Goal: Information Seeking & Learning: Learn about a topic

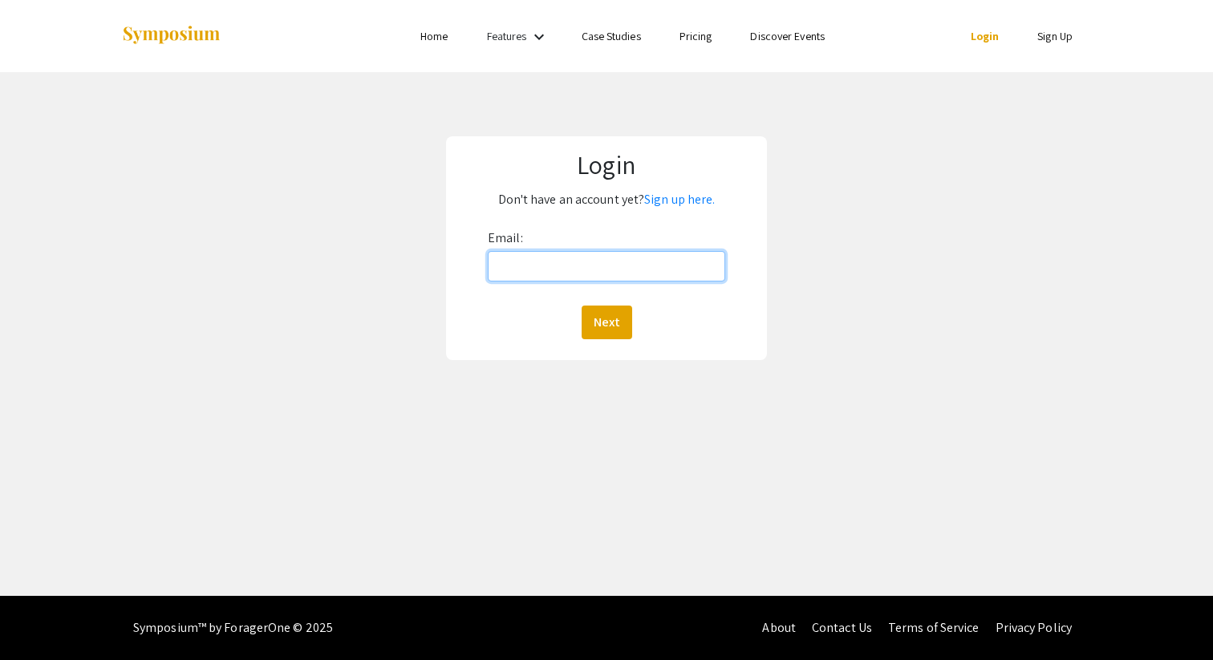
click at [566, 270] on input "Email:" at bounding box center [606, 266] width 237 height 30
type input "shethv@oregonstate.edu"
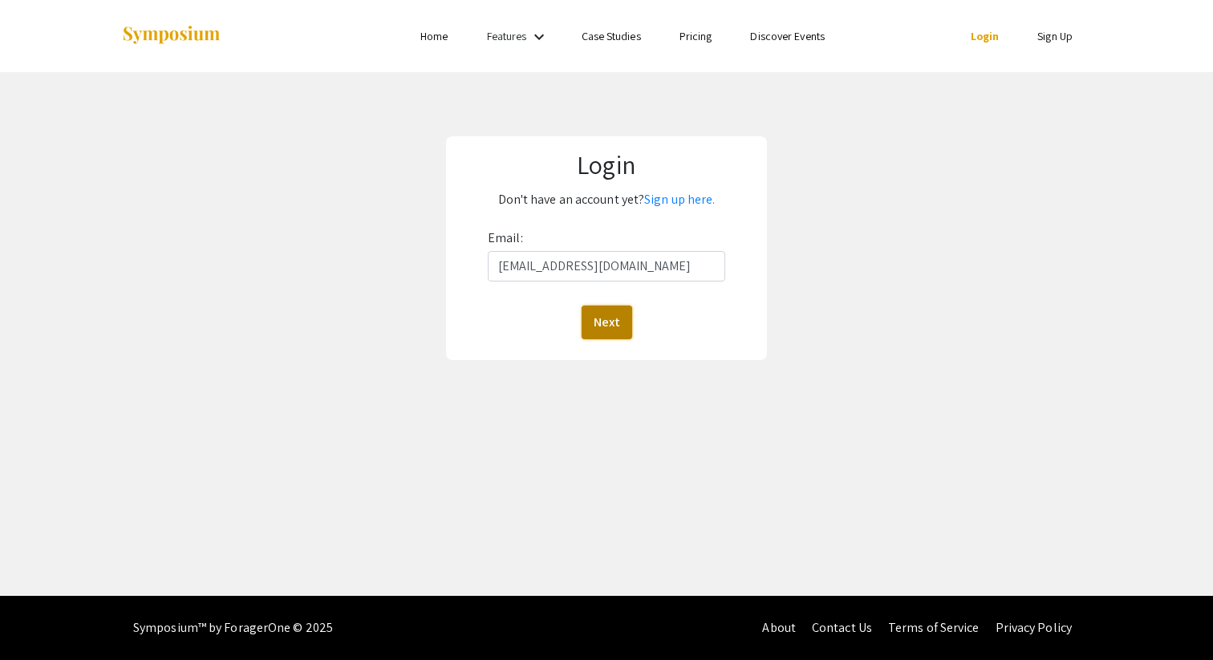
click at [597, 330] on button "Next" at bounding box center [607, 323] width 51 height 34
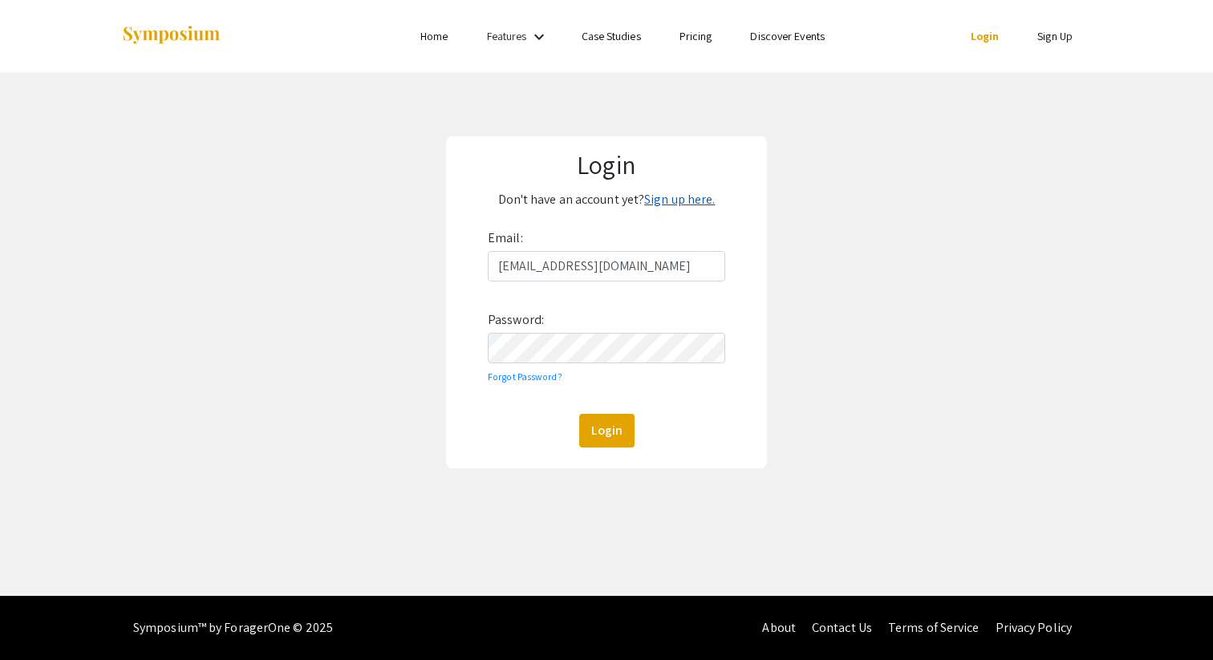
click at [681, 194] on link "Sign up here." at bounding box center [679, 199] width 71 height 17
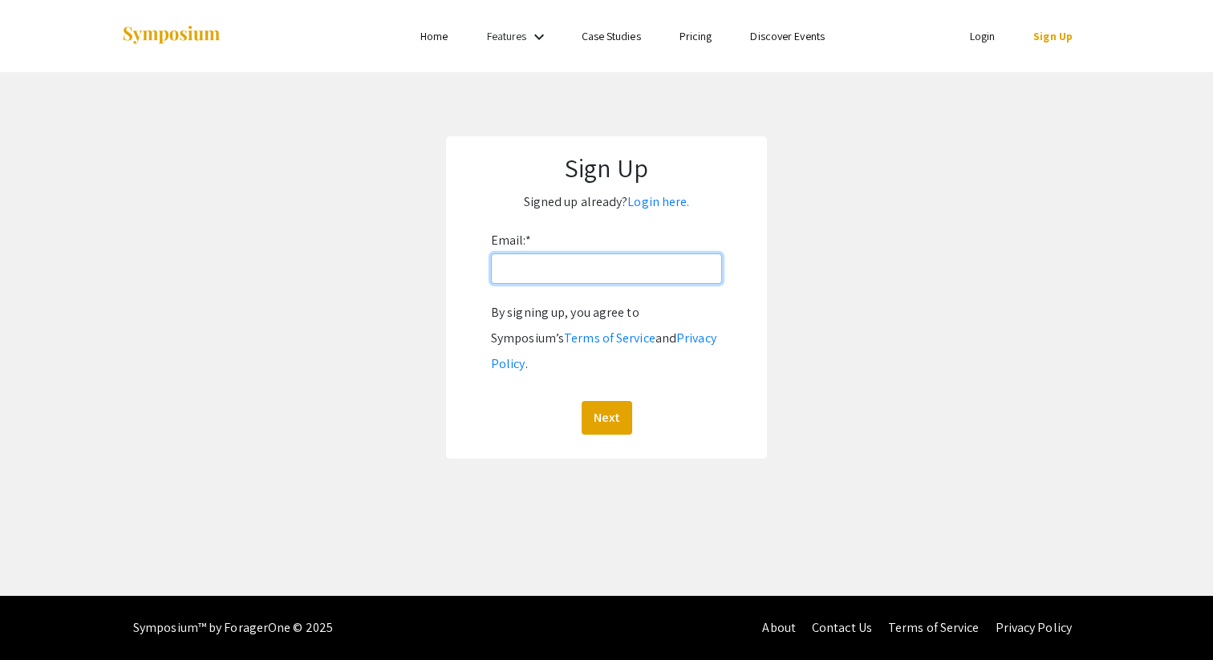
click at [591, 263] on input "Email: *" at bounding box center [606, 268] width 231 height 30
type input "shethv@oregonstate.edu"
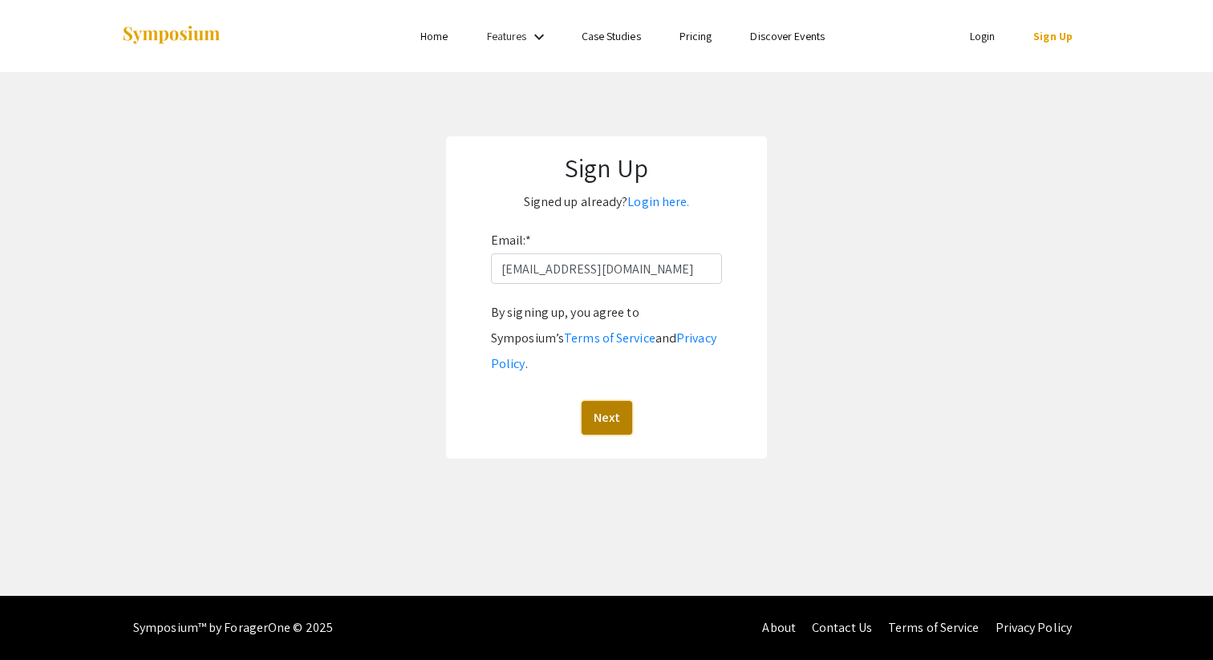
click at [605, 401] on button "Next" at bounding box center [607, 418] width 51 height 34
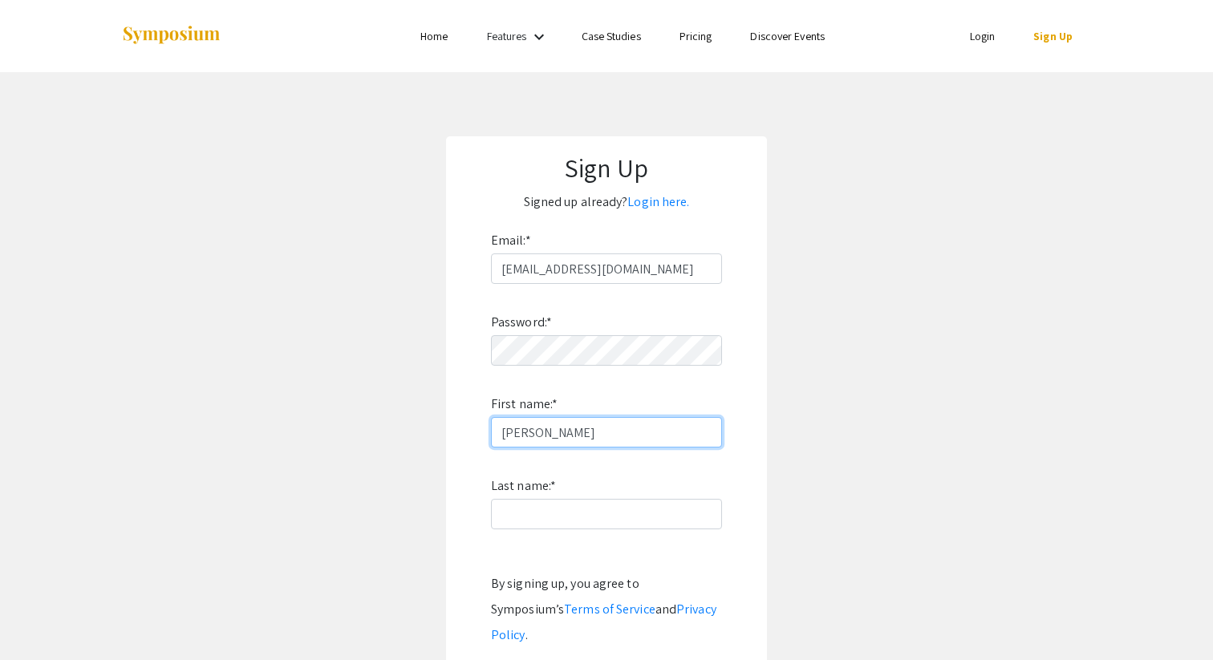
type input "Vedika"
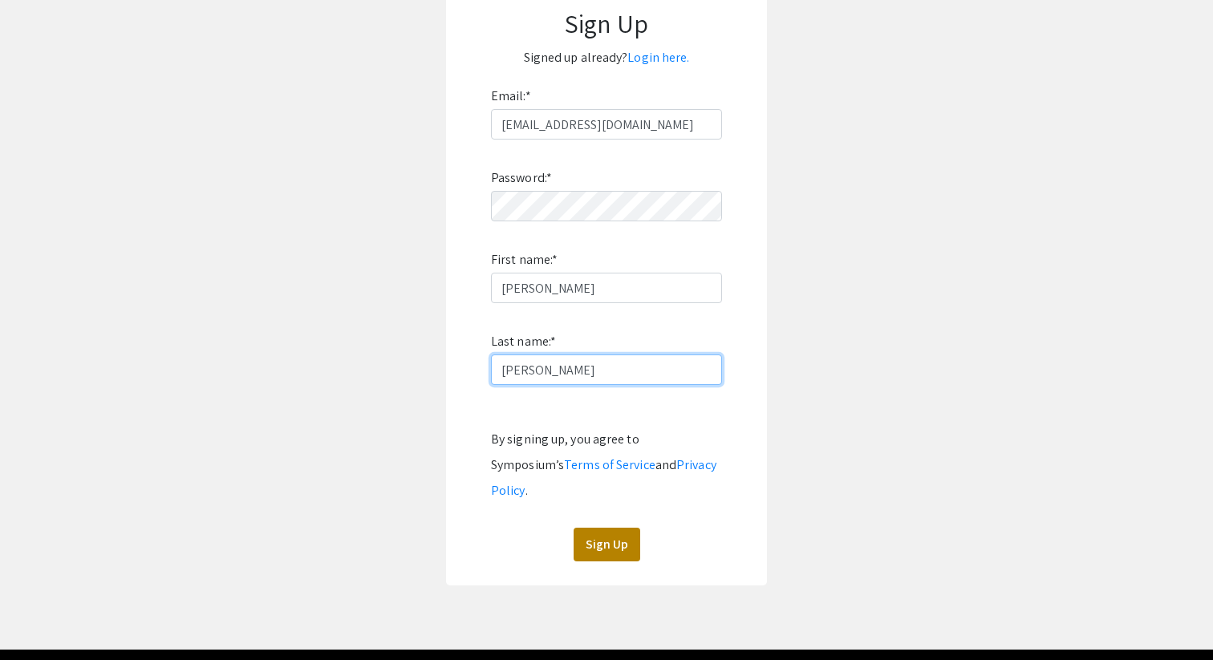
type input "Sheth"
click at [631, 528] on button "Sign Up" at bounding box center [606, 545] width 67 height 34
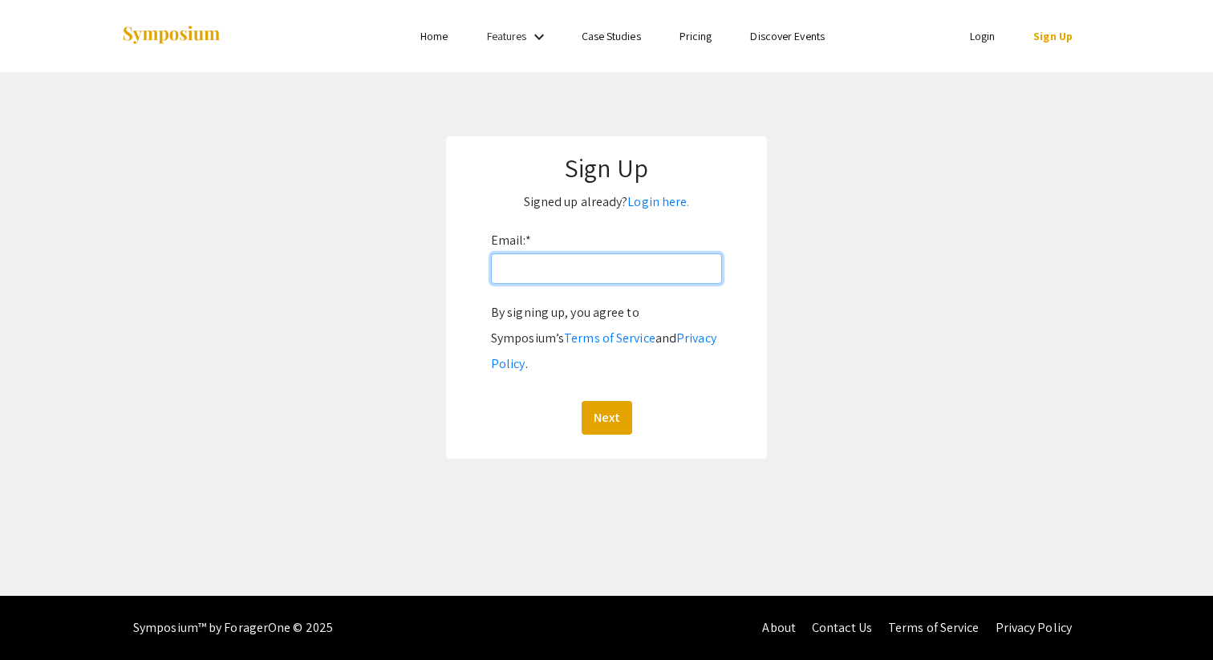
click at [564, 273] on input "Email: *" at bounding box center [606, 268] width 231 height 30
type input "shethv@oregonstate.edu"
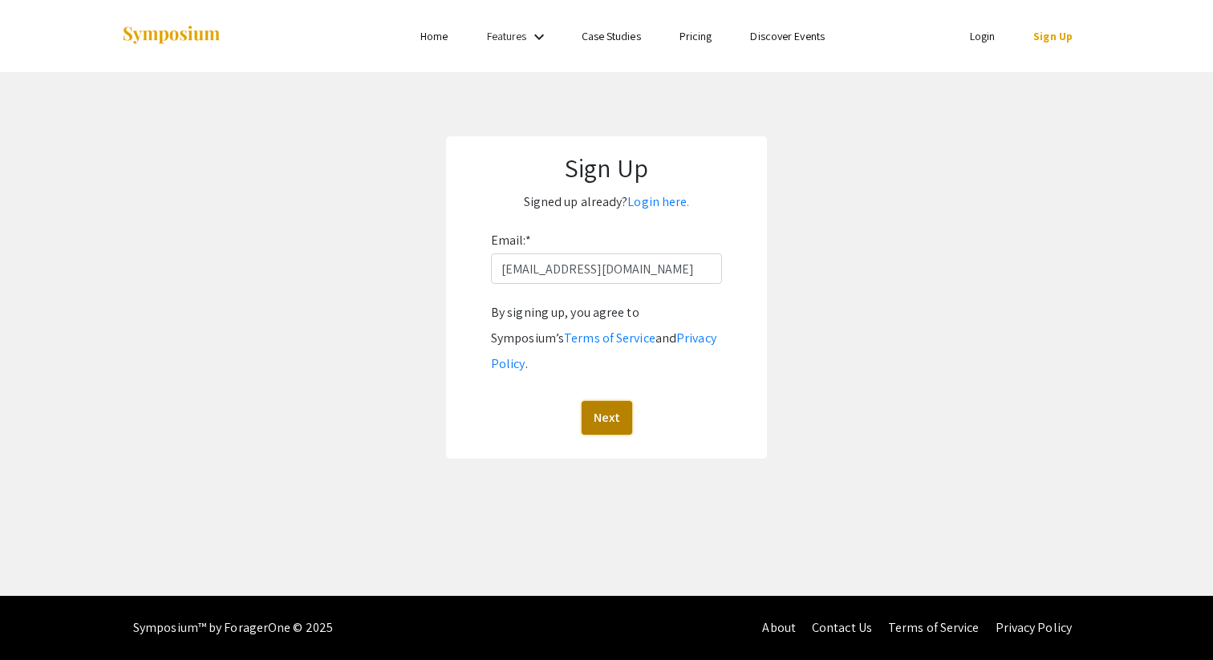
click at [610, 401] on button "Next" at bounding box center [607, 418] width 51 height 34
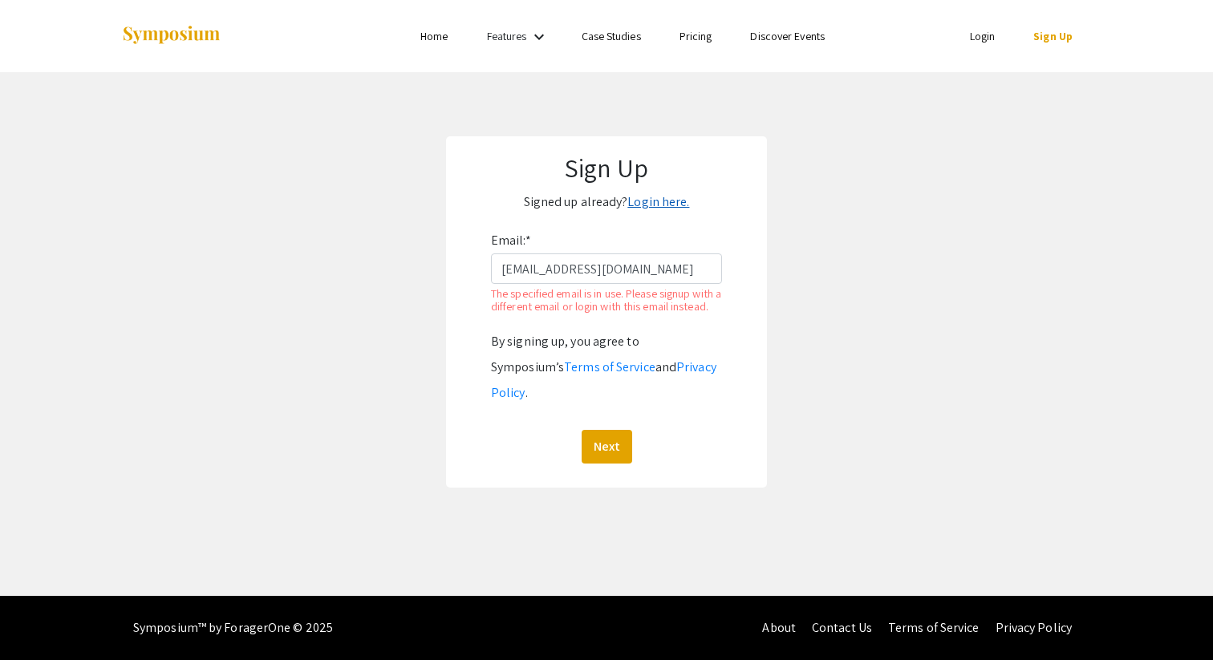
click at [653, 209] on link "Login here." at bounding box center [658, 201] width 62 height 17
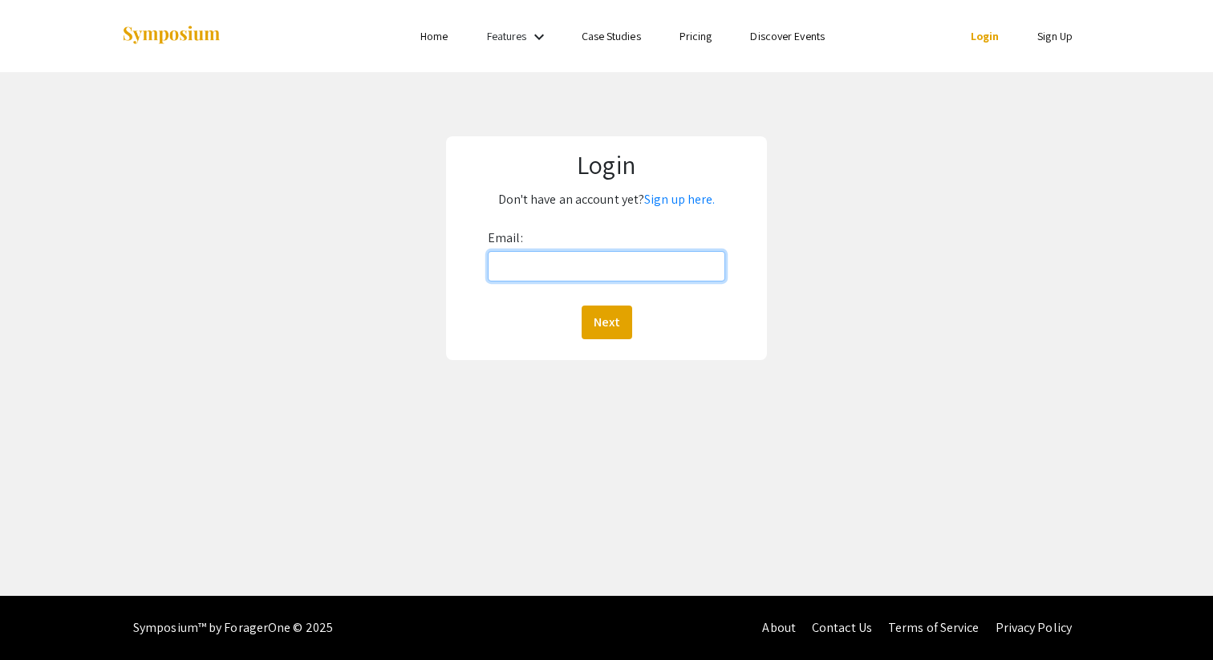
click at [594, 269] on input "Email:" at bounding box center [606, 266] width 237 height 30
type input "shethv@oregonstate.edu"
click at [582, 306] on button "Next" at bounding box center [607, 323] width 51 height 34
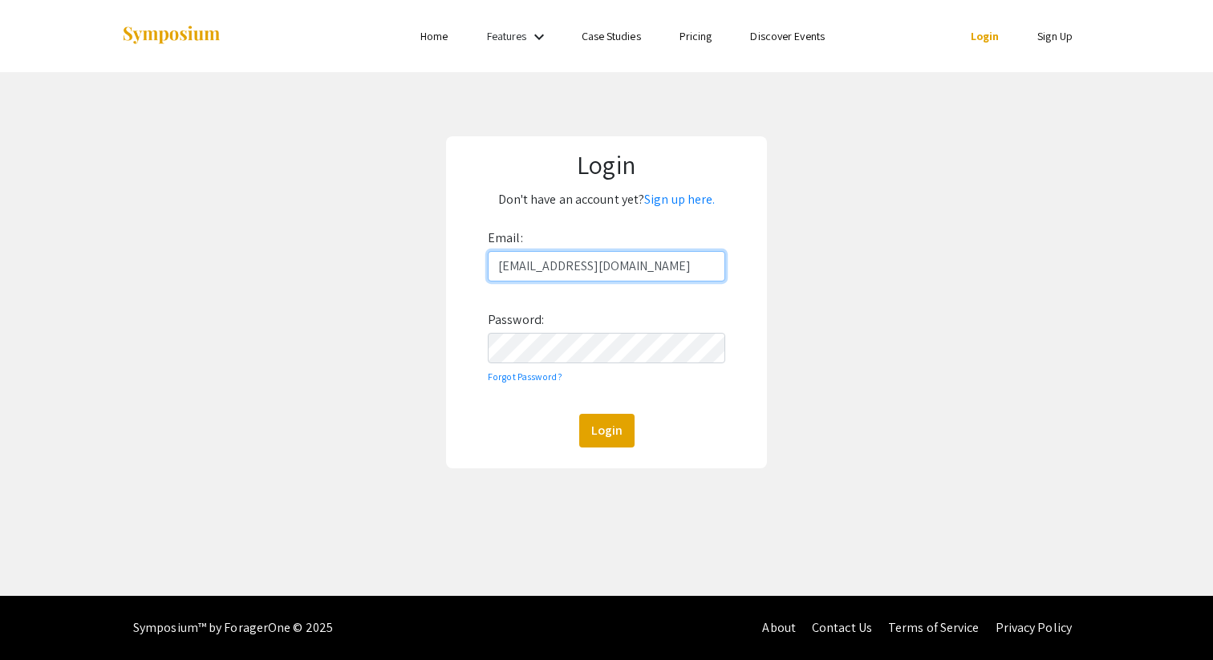
click at [579, 414] on button "Login" at bounding box center [606, 431] width 55 height 34
click at [608, 430] on button "Login" at bounding box center [606, 431] width 55 height 34
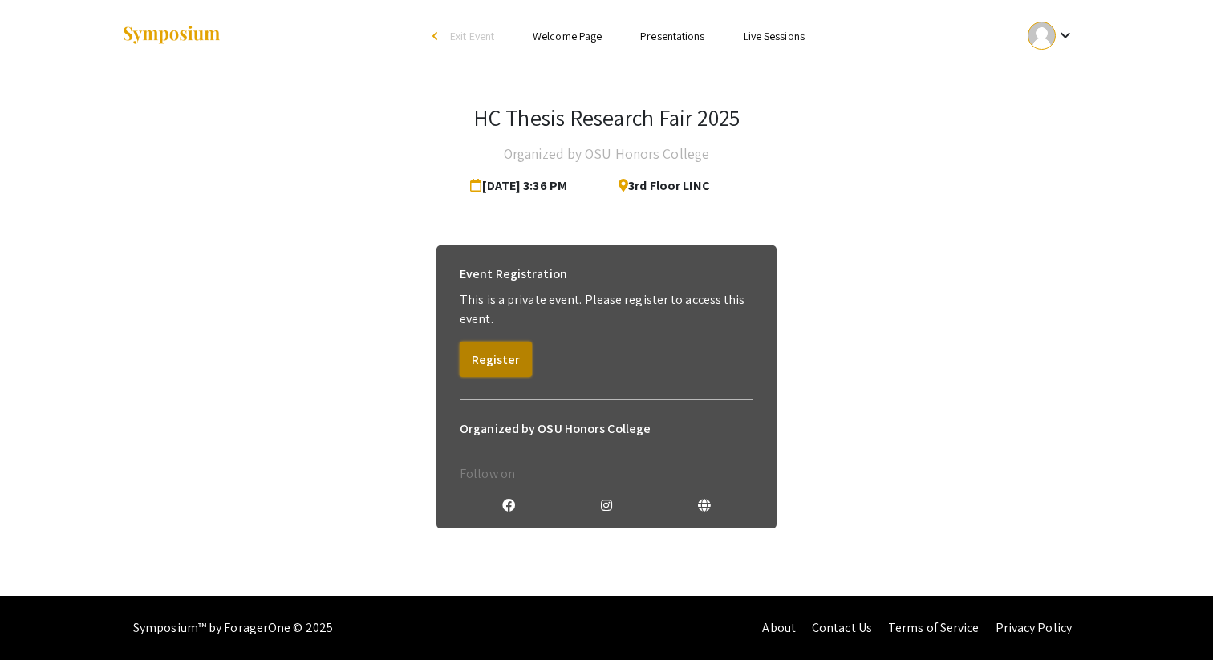
click at [513, 365] on button "Register" at bounding box center [496, 359] width 72 height 35
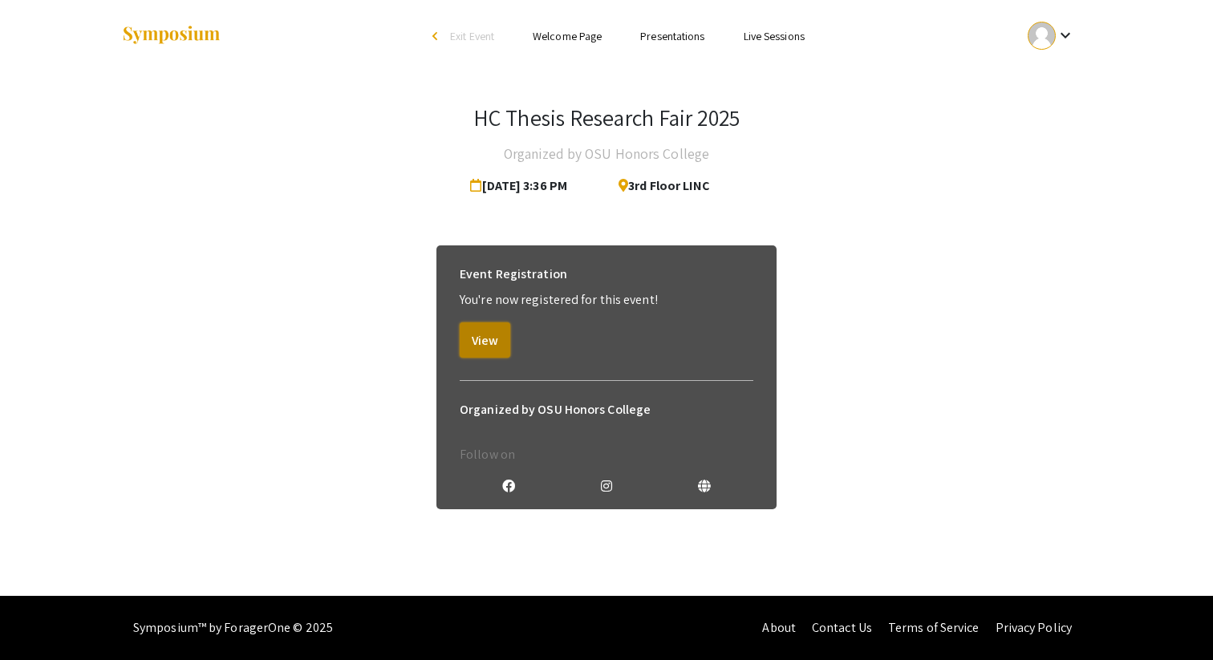
click at [482, 346] on button "View" at bounding box center [485, 339] width 51 height 35
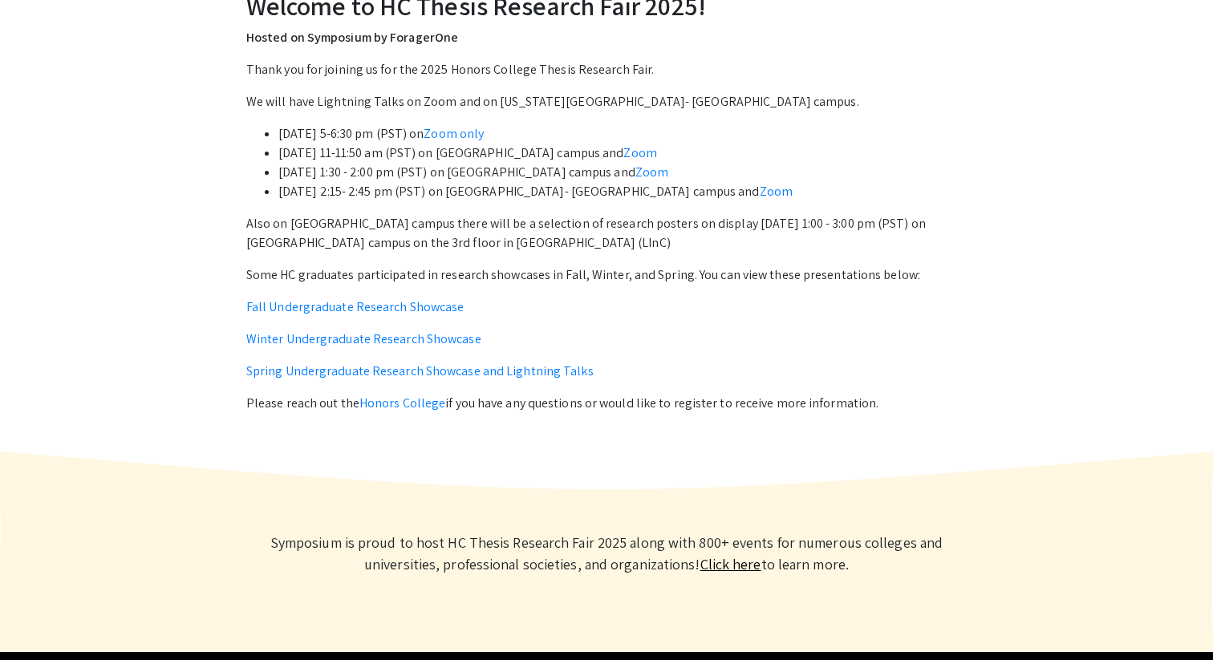
scroll to position [588, 0]
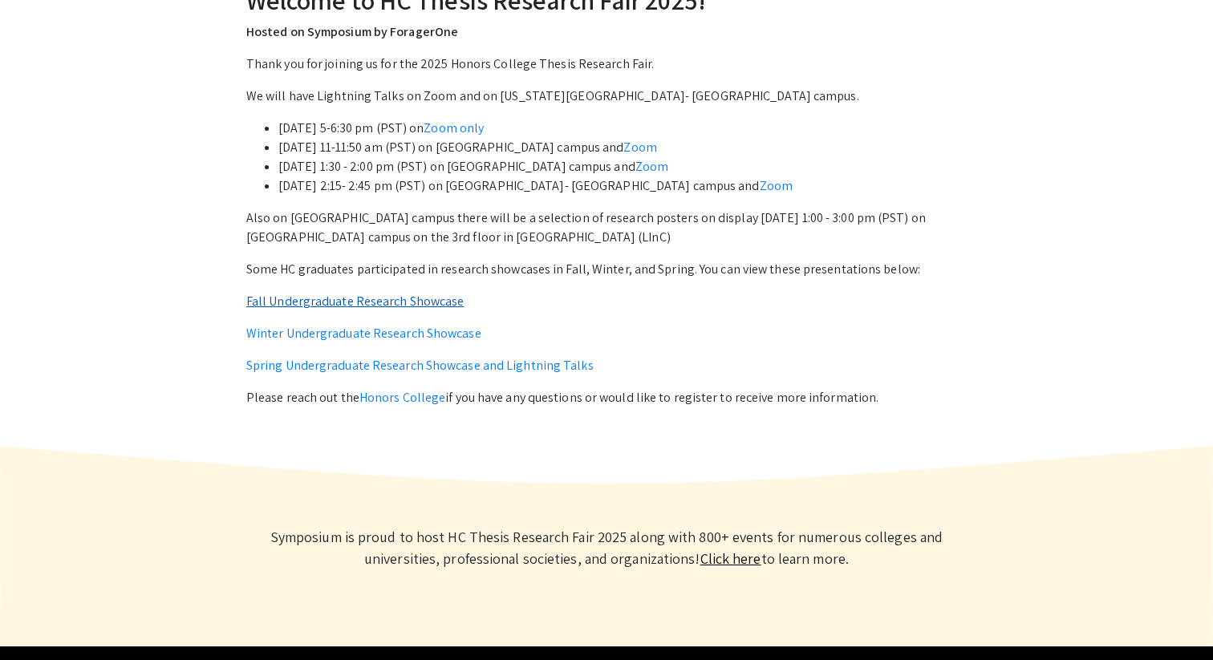
click at [434, 296] on link "Fall Undergraduate Research Showcase" at bounding box center [355, 301] width 218 height 17
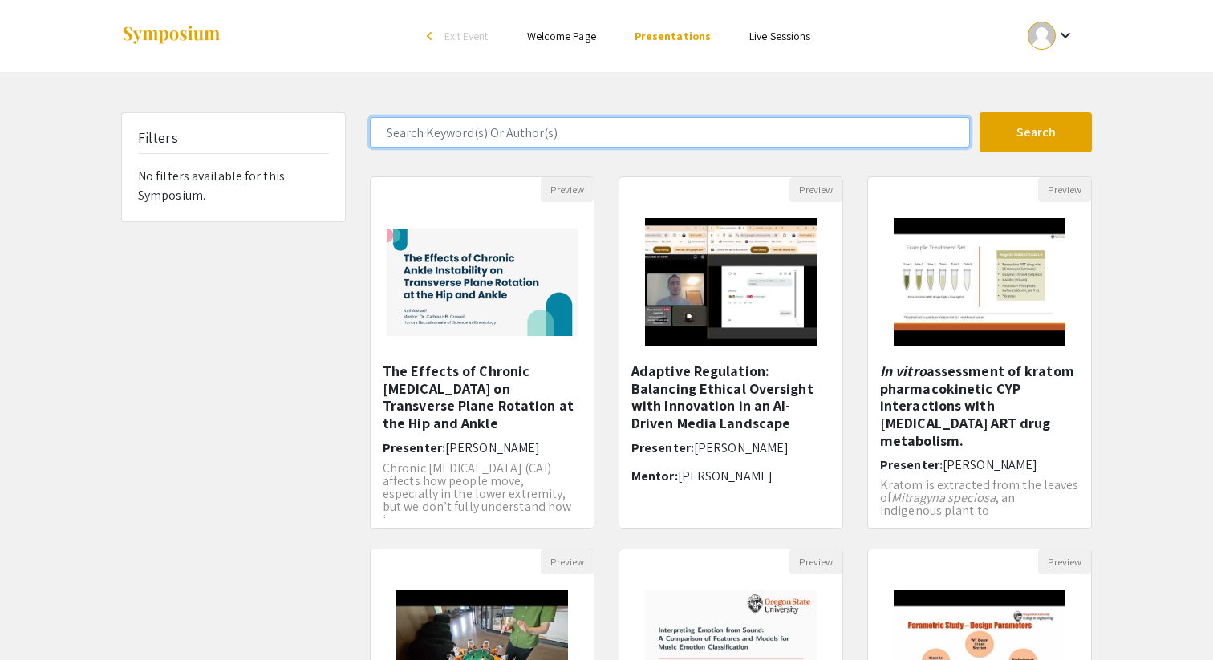
click at [618, 139] on input "Search Keyword(s) Or Author(s)" at bounding box center [670, 132] width 600 height 30
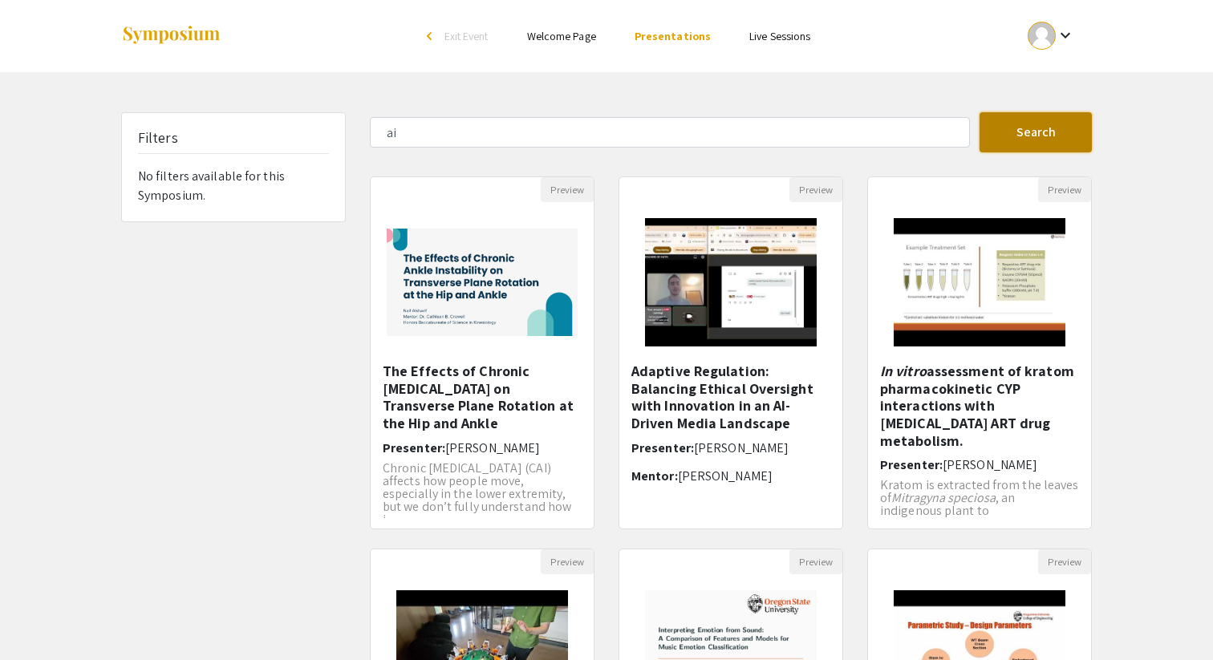
click at [989, 142] on button "Search" at bounding box center [1035, 132] width 112 height 40
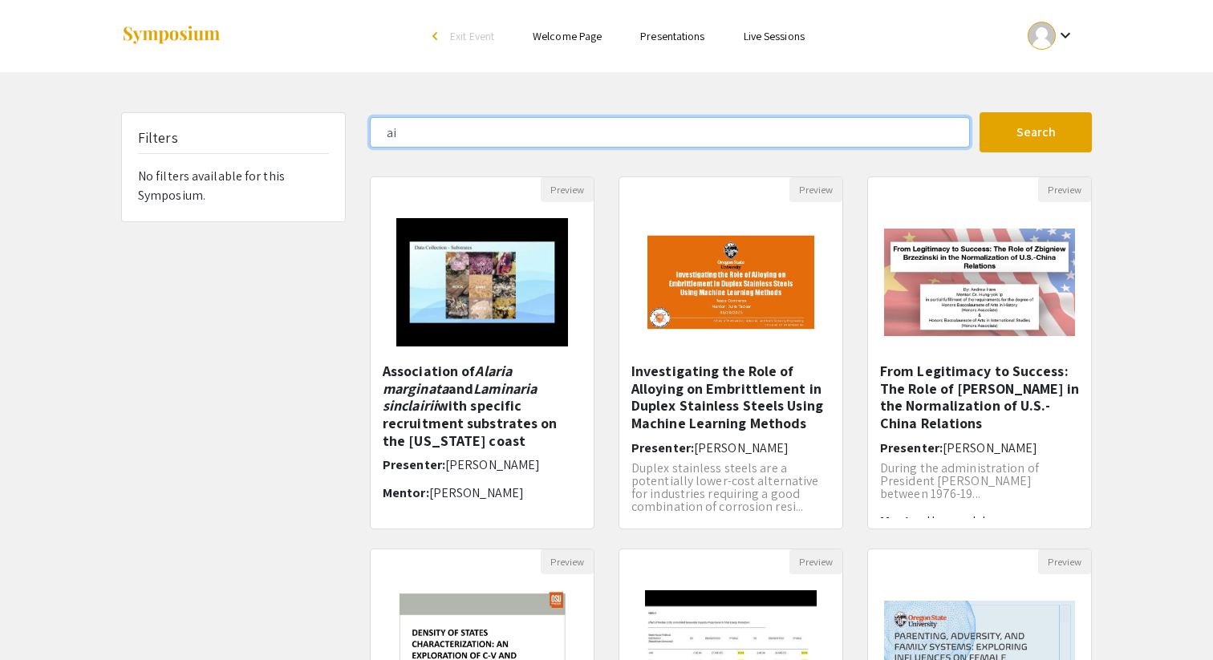
click at [485, 128] on input "ai" at bounding box center [670, 132] width 600 height 30
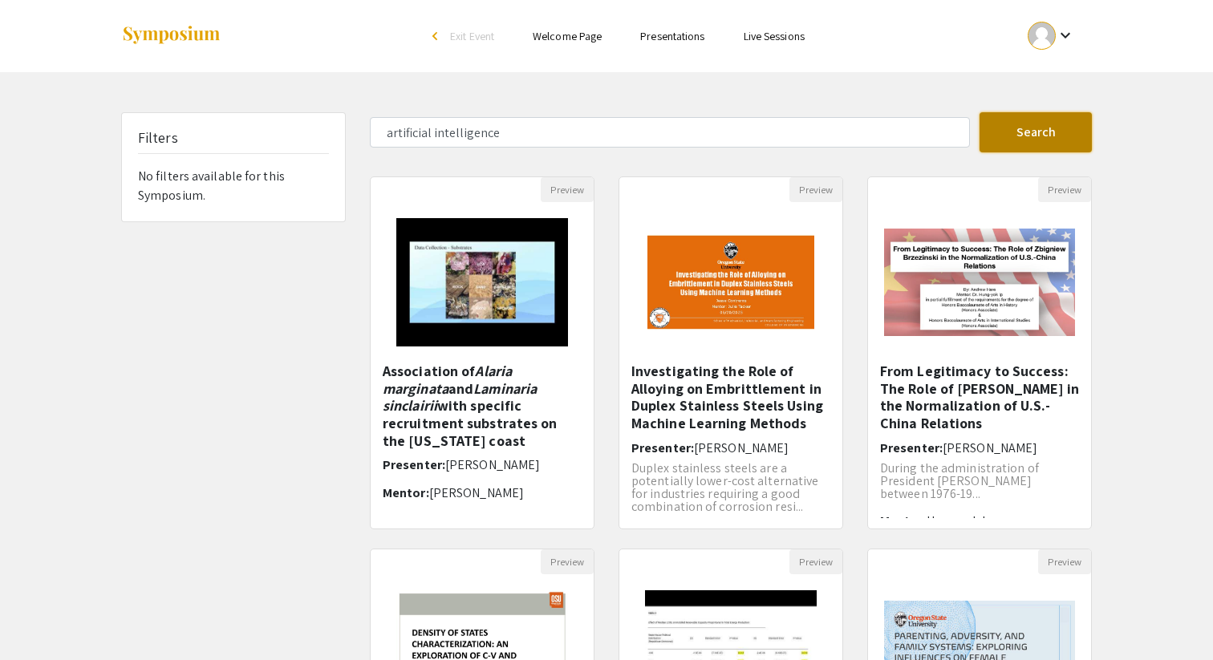
click at [1018, 125] on button "Search" at bounding box center [1035, 132] width 112 height 40
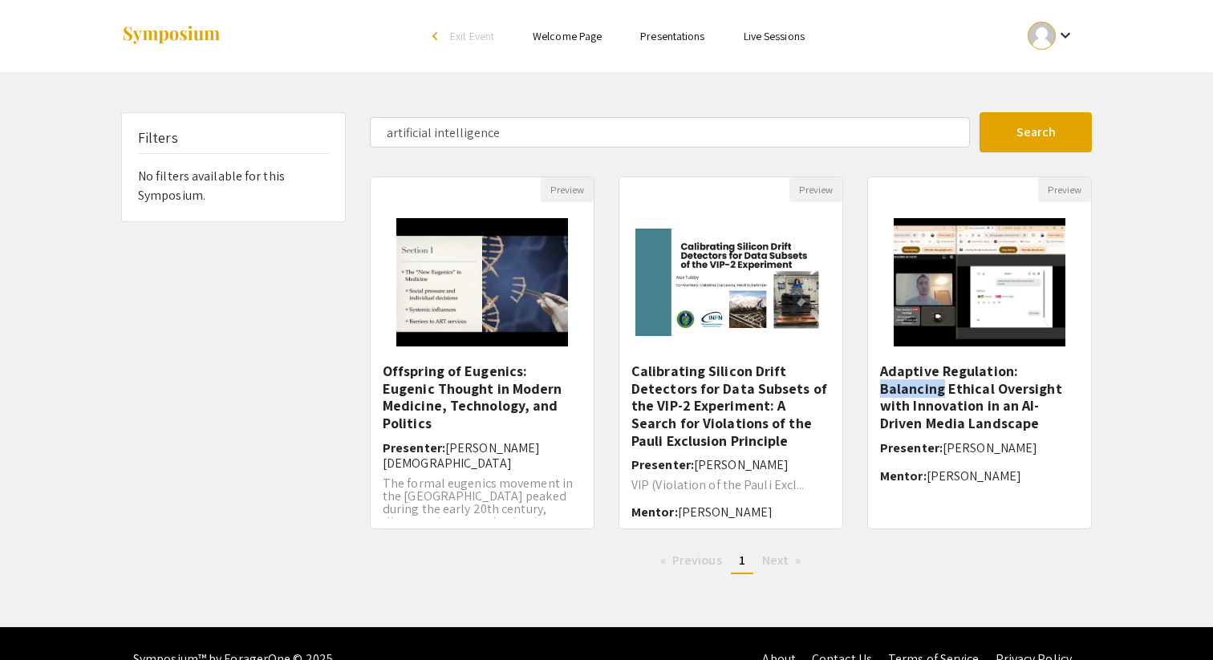
click at [1143, 372] on div "Filters No filters available for this Symposium. artificial intelligence Search…" at bounding box center [606, 349] width 1213 height 475
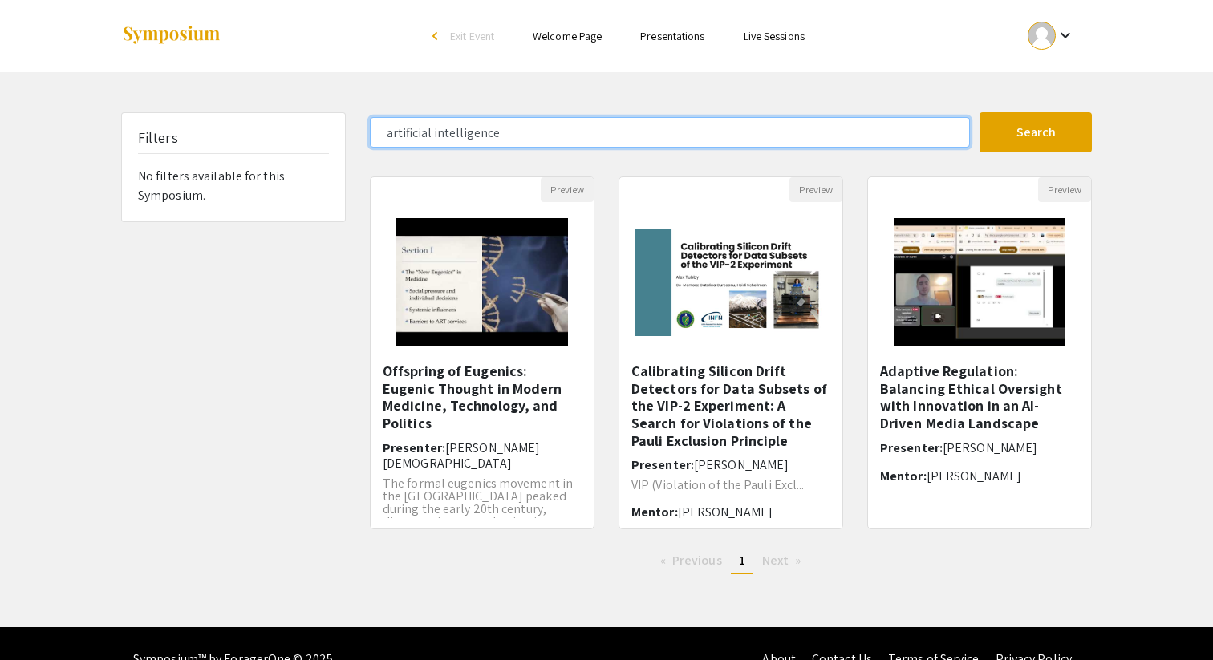
click at [659, 142] on input "artificial intelligence" at bounding box center [670, 132] width 600 height 30
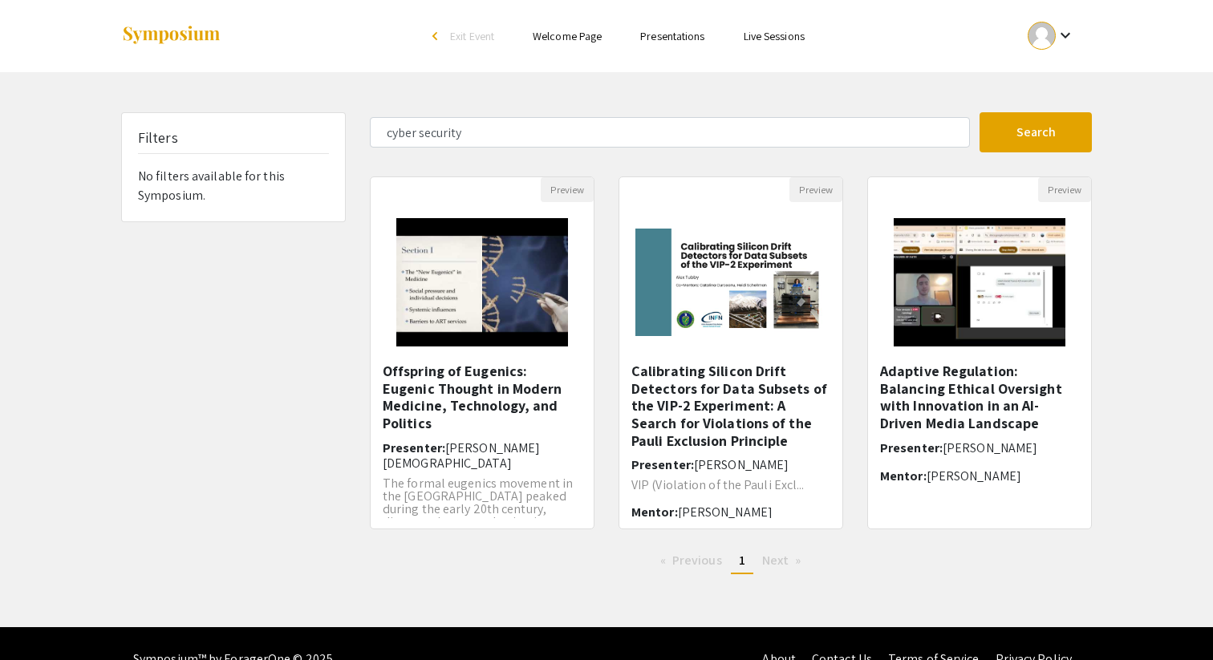
click at [999, 108] on div "Skip navigation arrow_back_ios Exit Event Welcome Page Presentations Live Sessi…" at bounding box center [606, 313] width 1213 height 627
click at [1002, 136] on button "Search" at bounding box center [1035, 132] width 112 height 40
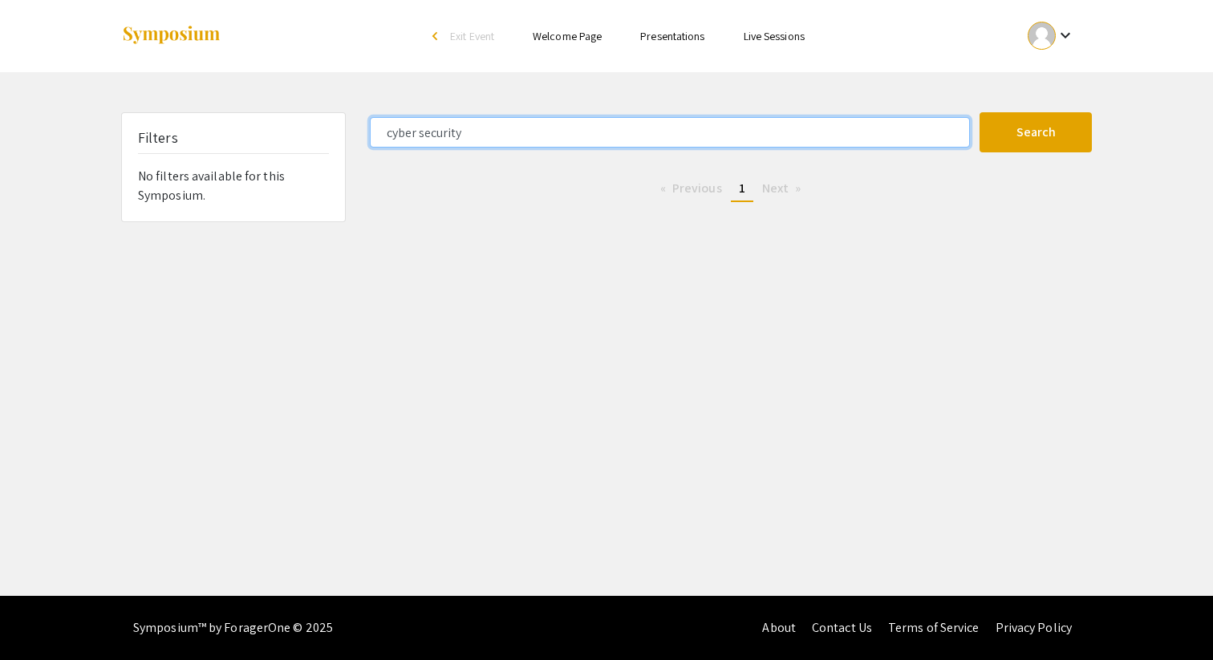
click at [488, 141] on input "cyber security" at bounding box center [670, 132] width 600 height 30
type input "robot"
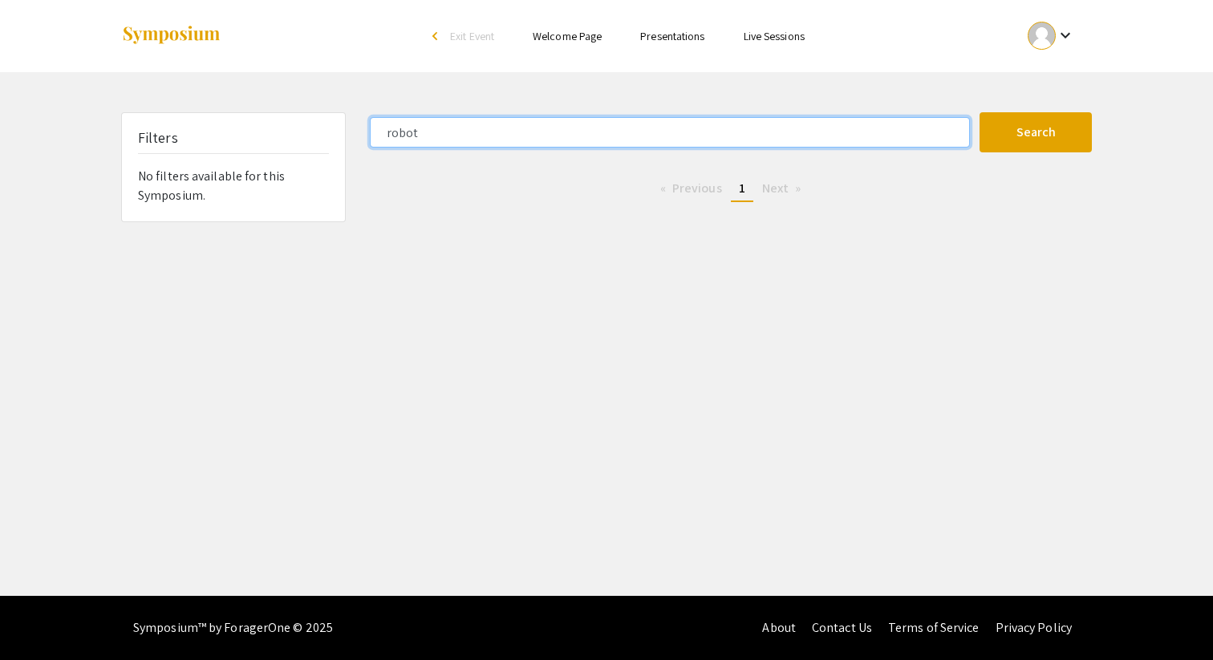
click at [979, 112] on button "Search" at bounding box center [1035, 132] width 112 height 40
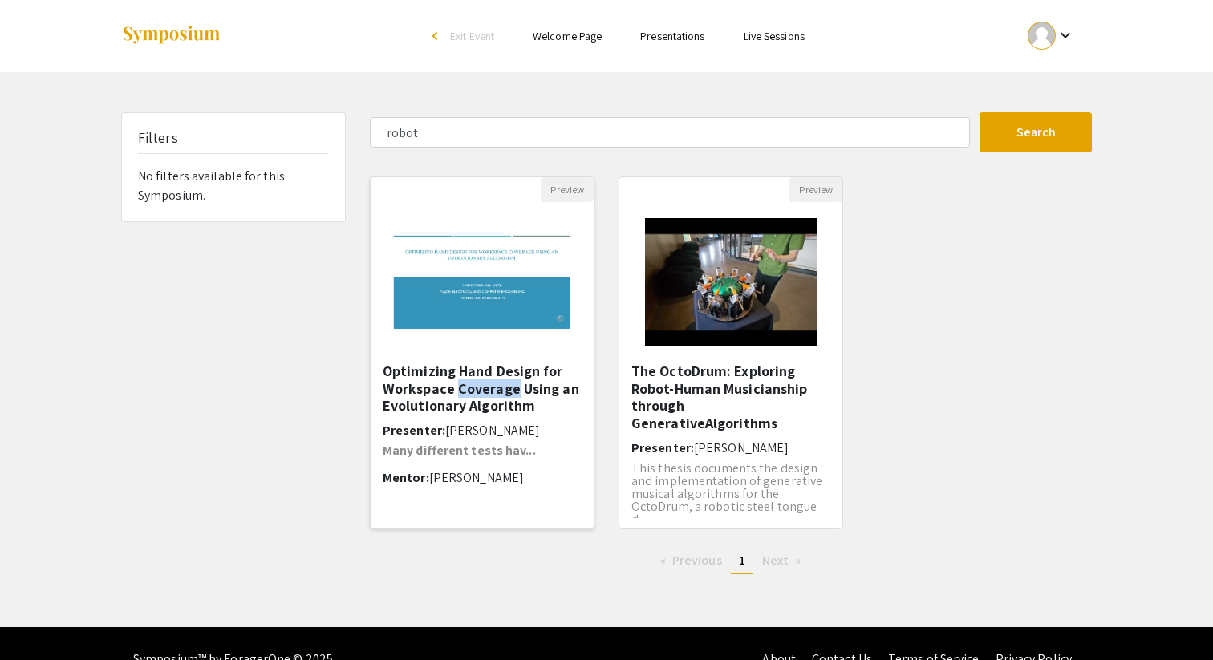
click at [440, 423] on h6 "Presenter: [PERSON_NAME]" at bounding box center [482, 430] width 199 height 15
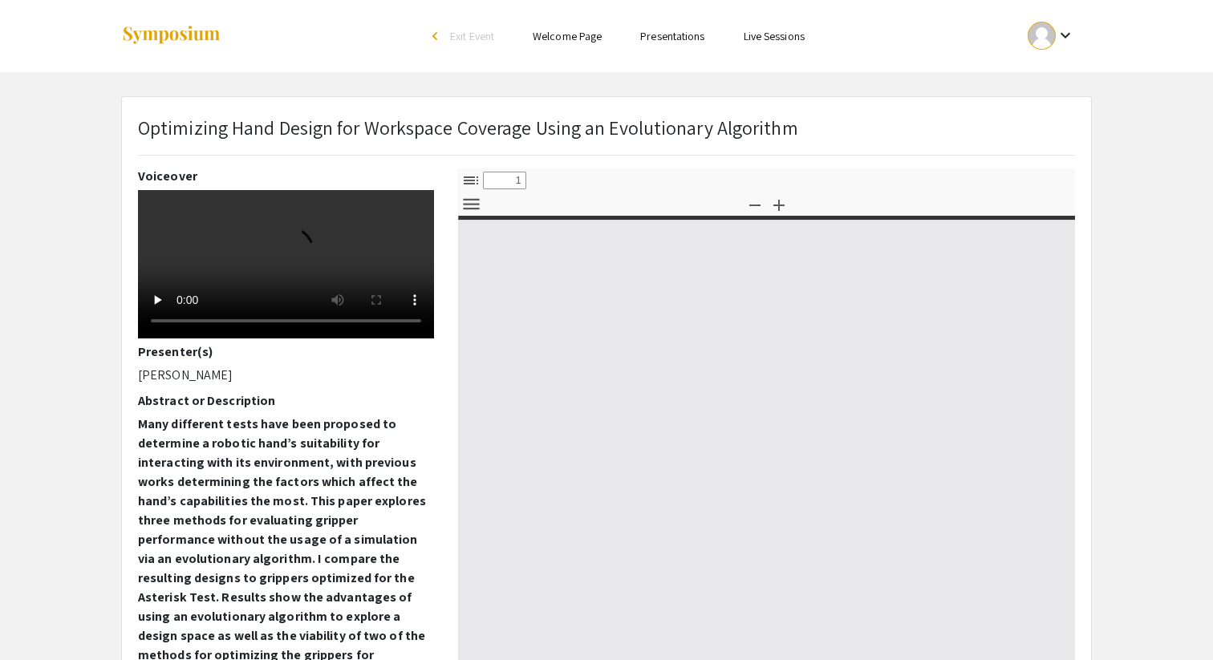
select select "custom"
type input "0"
select select "custom"
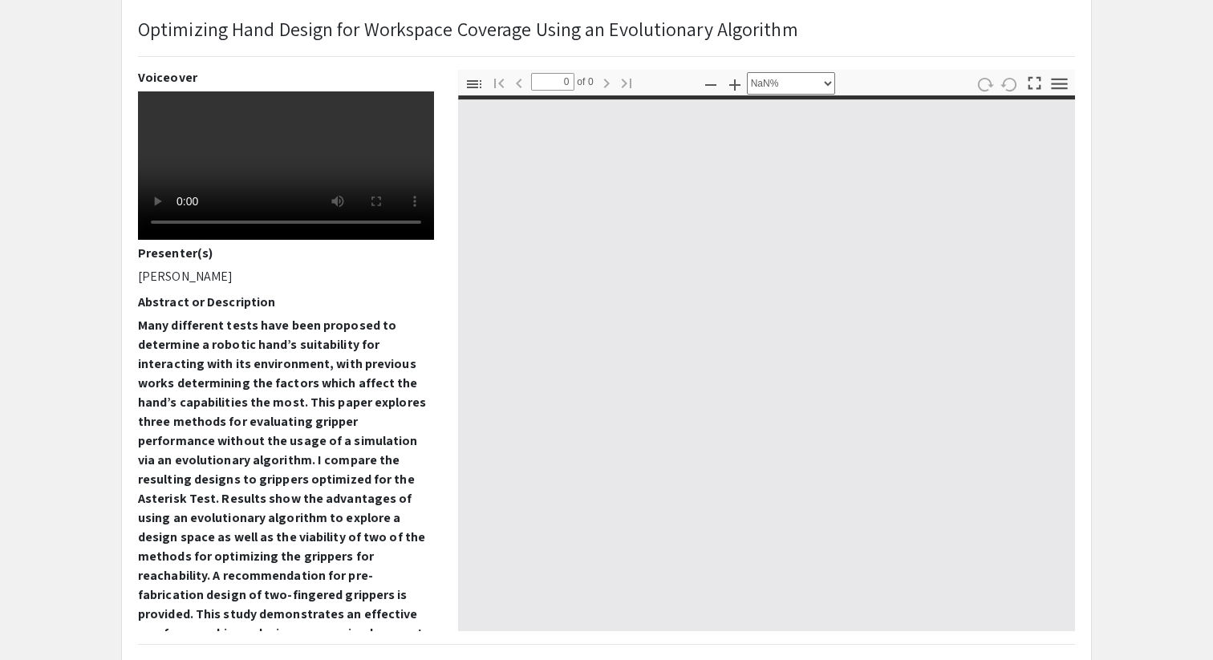
type input "1"
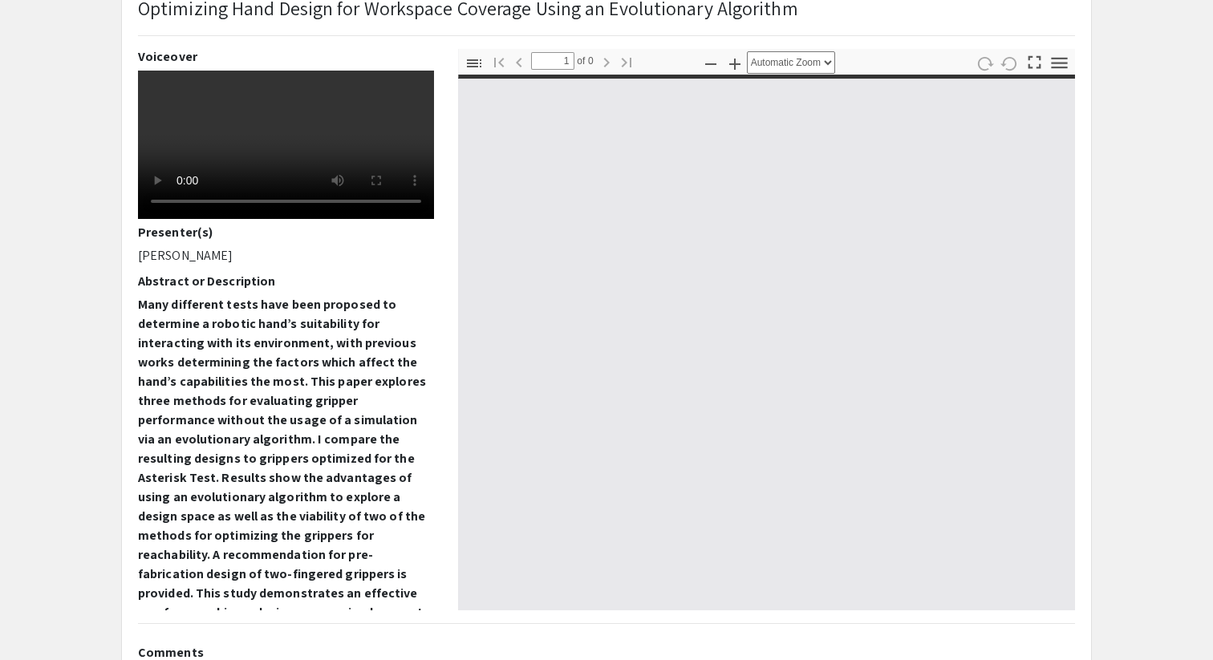
select select "auto"
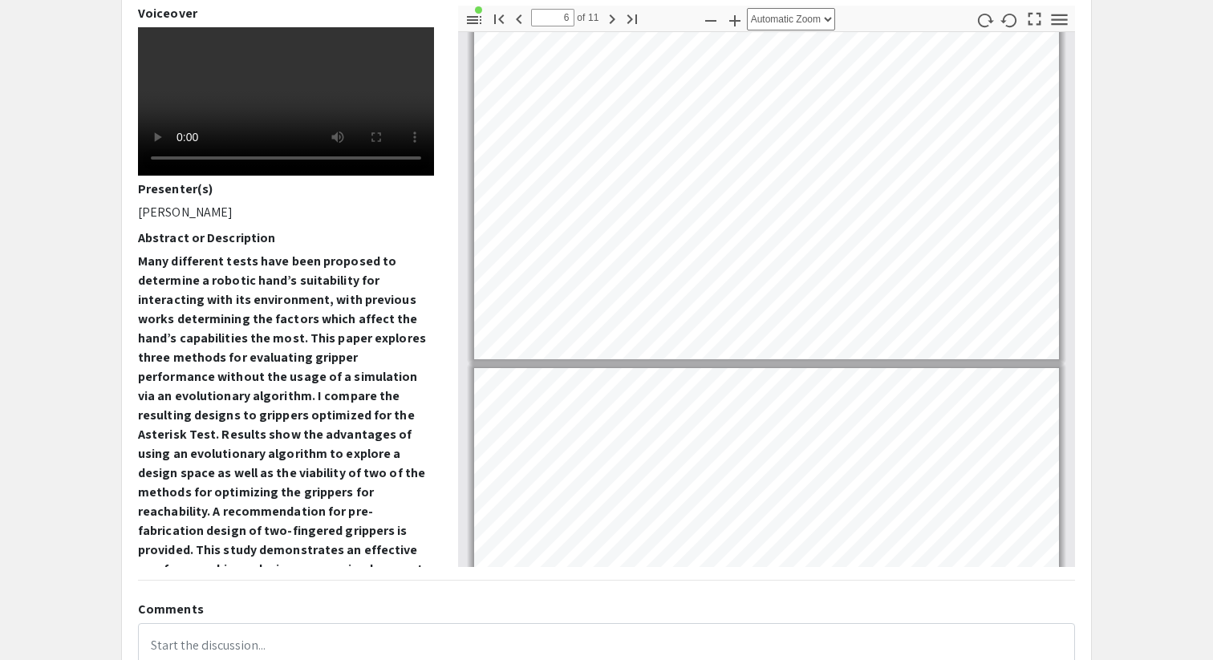
scroll to position [1778, 0]
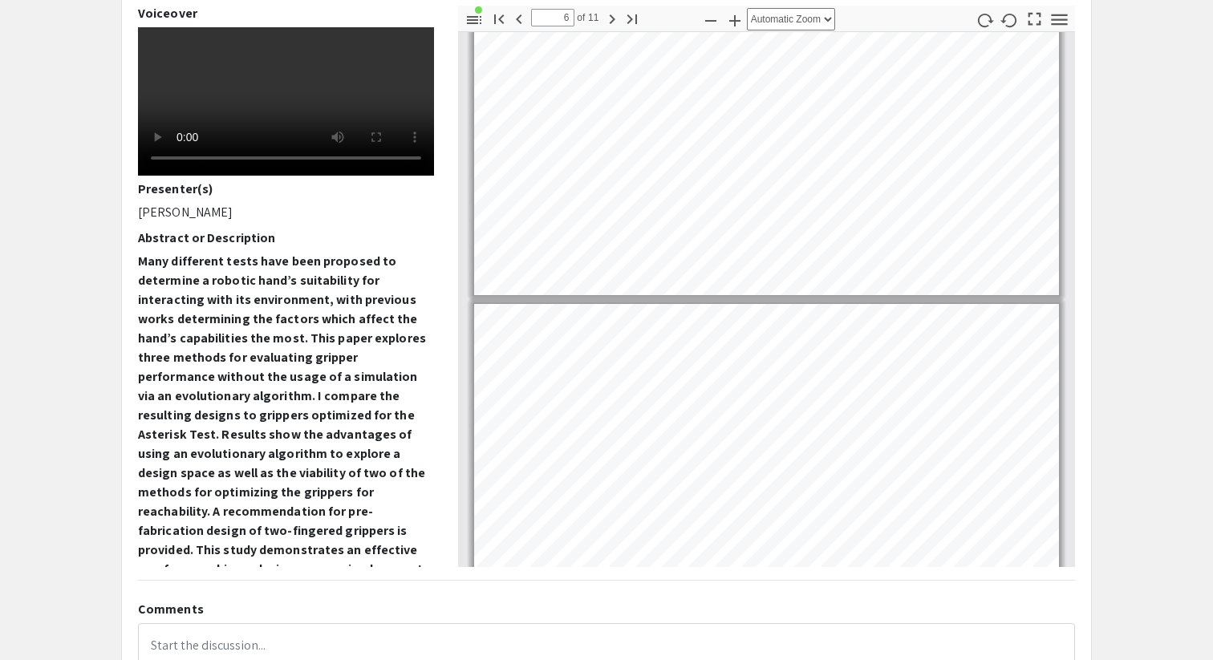
type input "7"
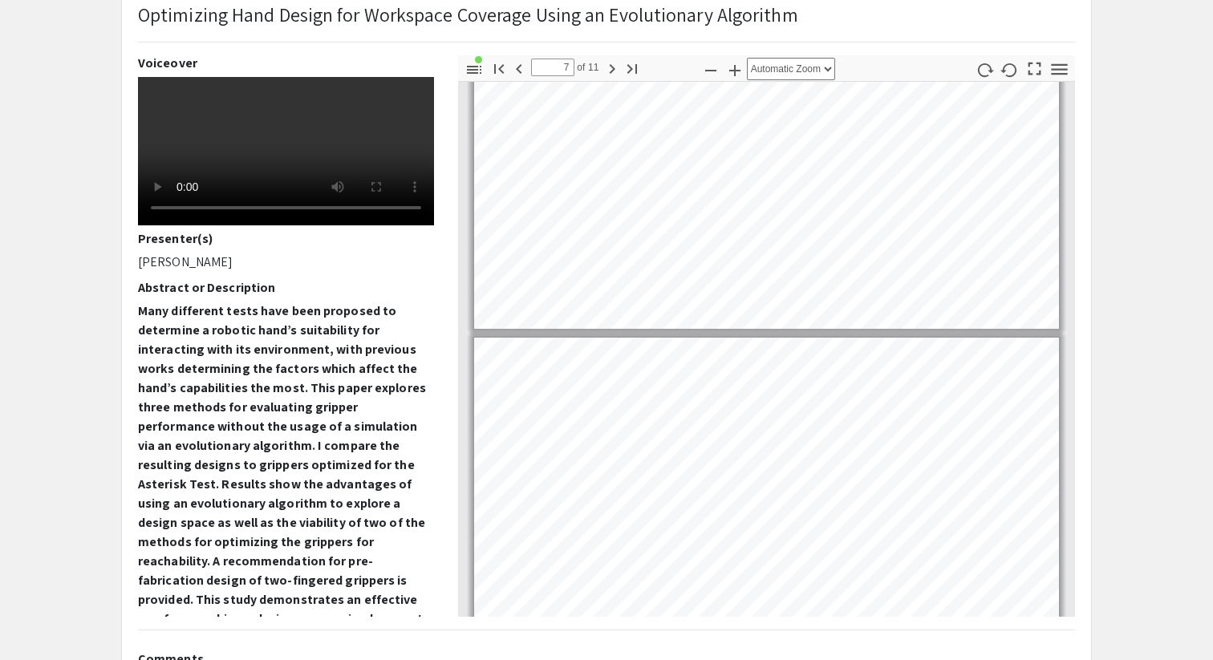
scroll to position [0, 0]
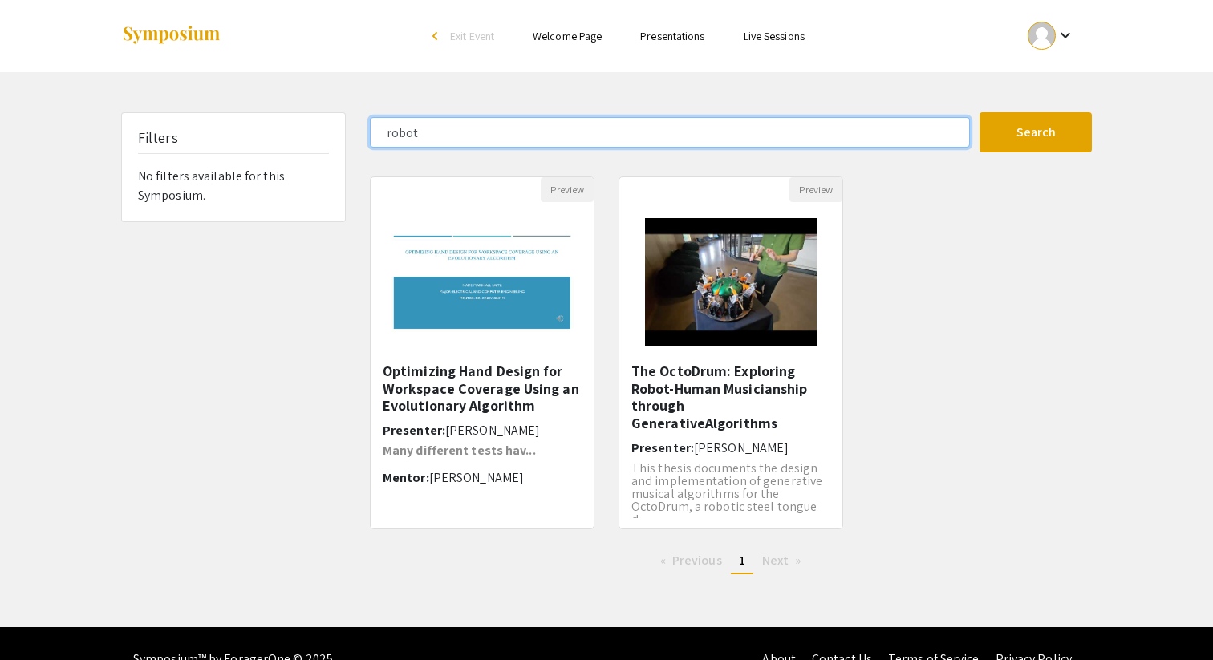
click at [462, 146] on input "robot" at bounding box center [670, 132] width 600 height 30
click at [979, 112] on button "Search" at bounding box center [1035, 132] width 112 height 40
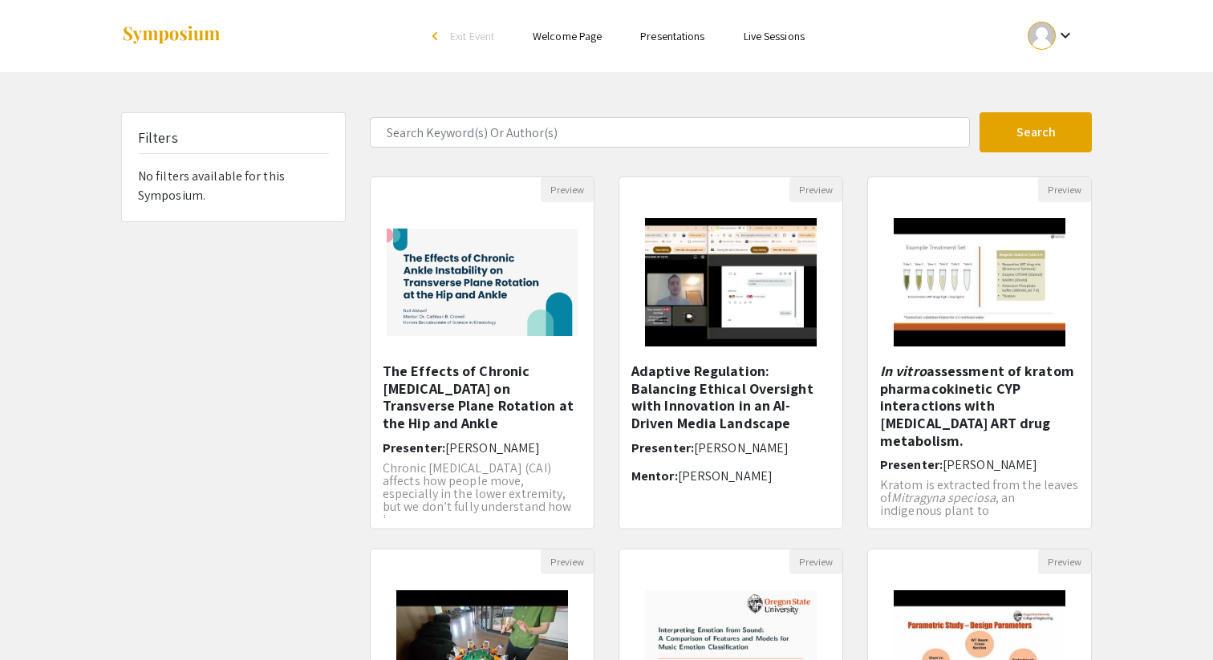
click at [282, 419] on div "Filters No filters available for this Symposium." at bounding box center [233, 535] width 249 height 847
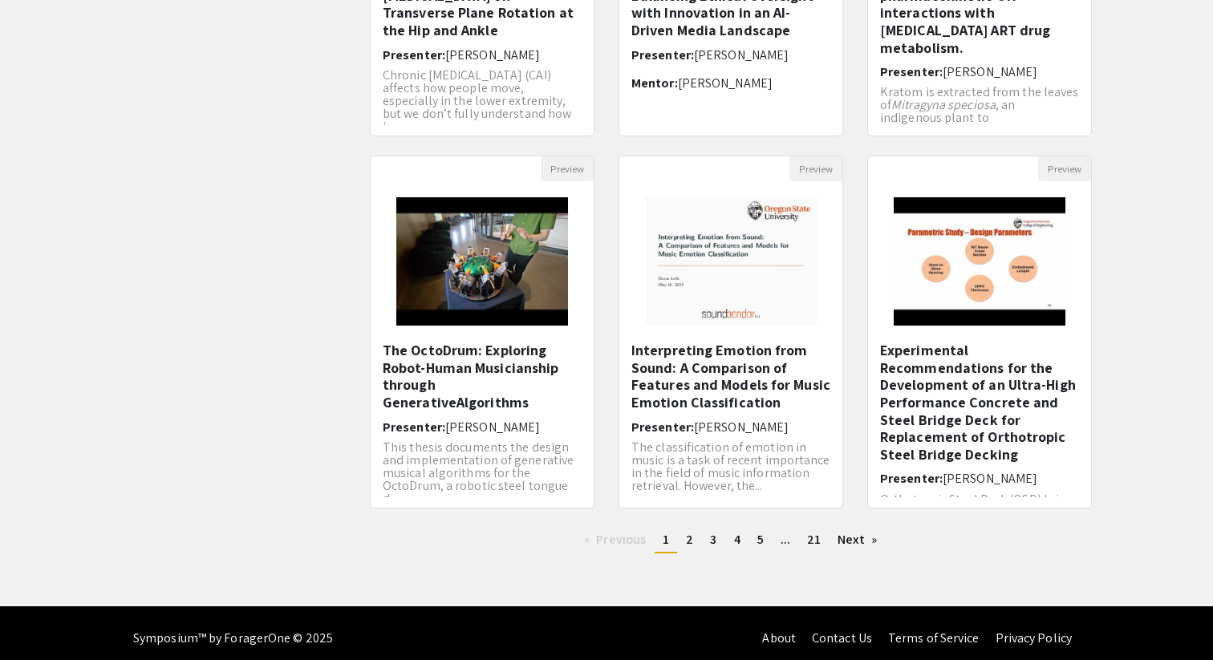
scroll to position [403, 0]
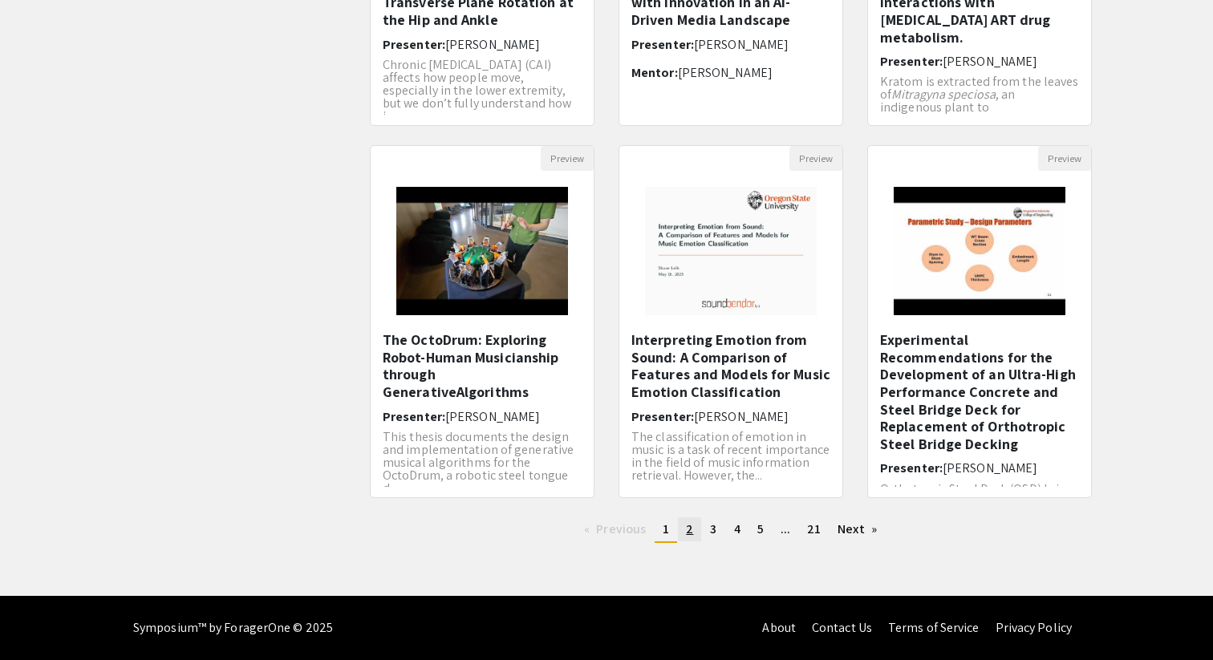
click at [698, 525] on link "page 2" at bounding box center [689, 529] width 23 height 24
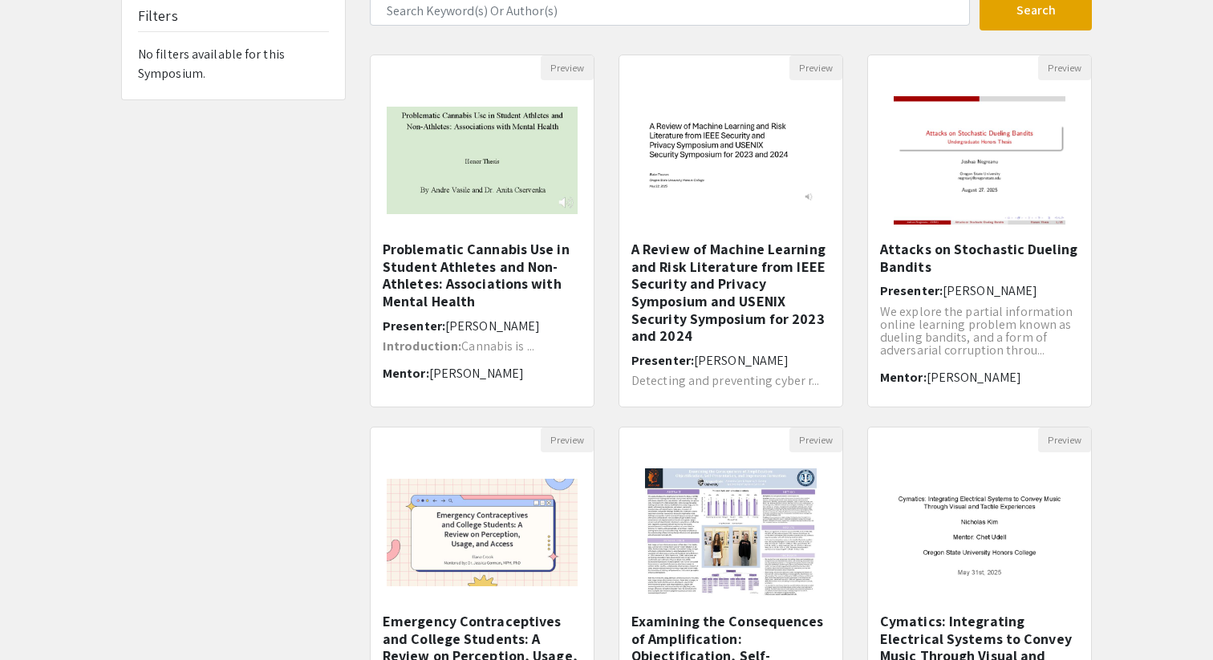
scroll to position [124, 0]
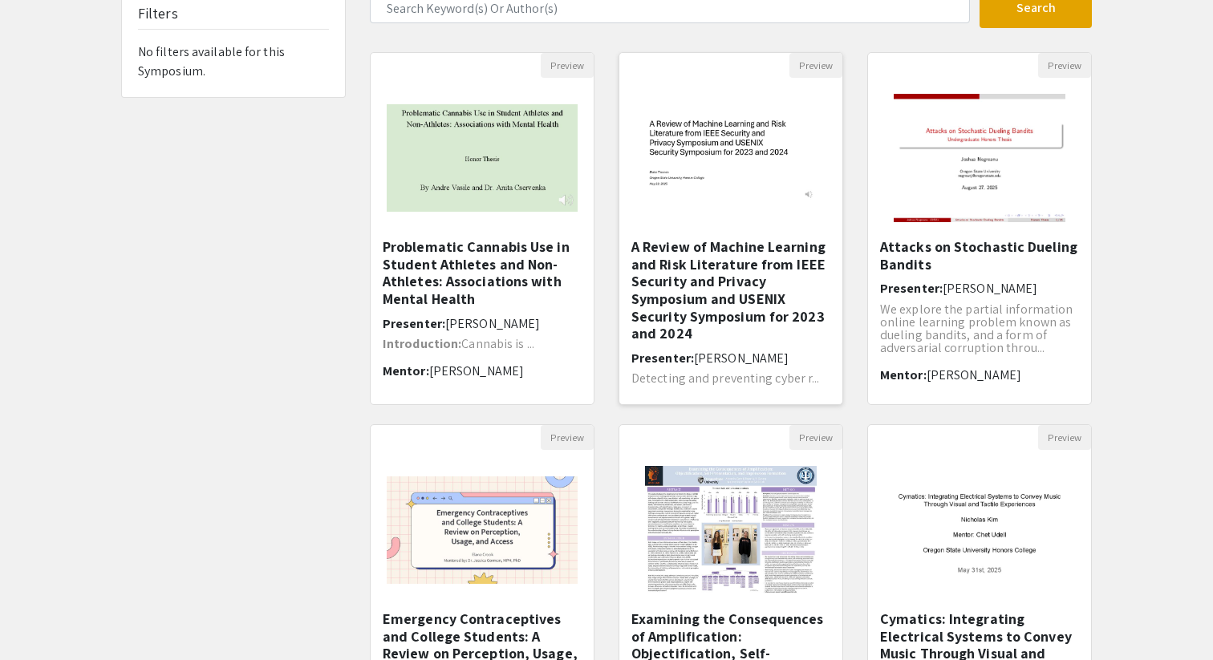
click at [664, 315] on h5 "A Review of Machine Learning and Risk Literature from IEEE Security and Privacy…" at bounding box center [730, 290] width 199 height 104
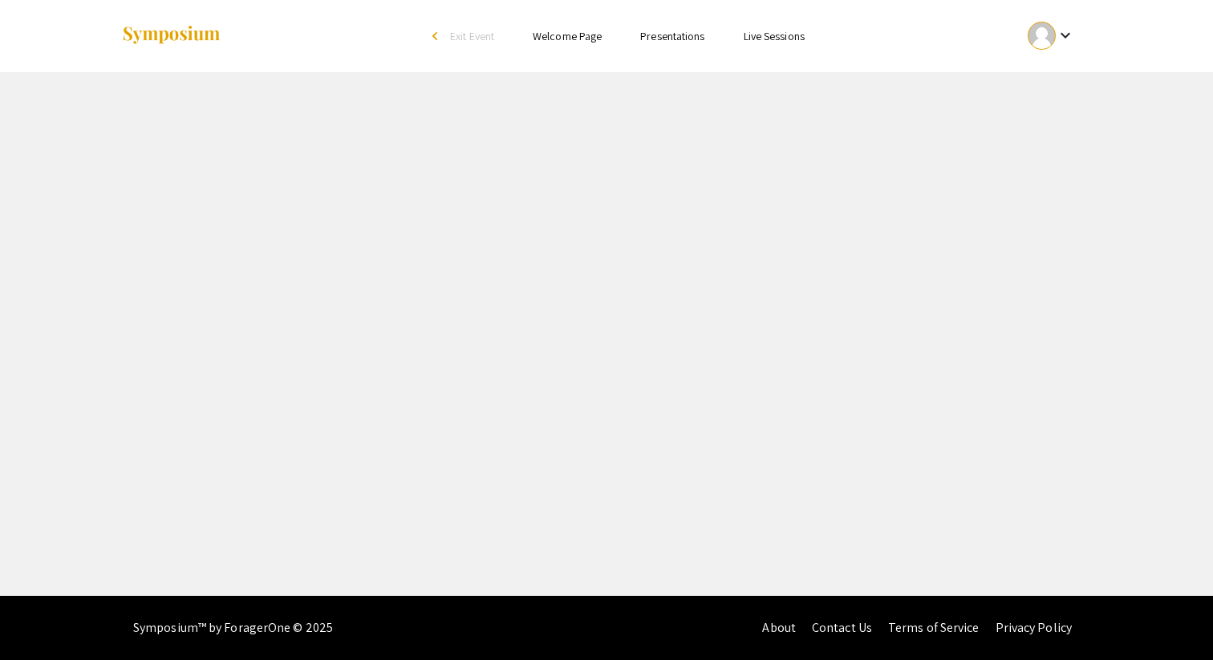
select select "custom"
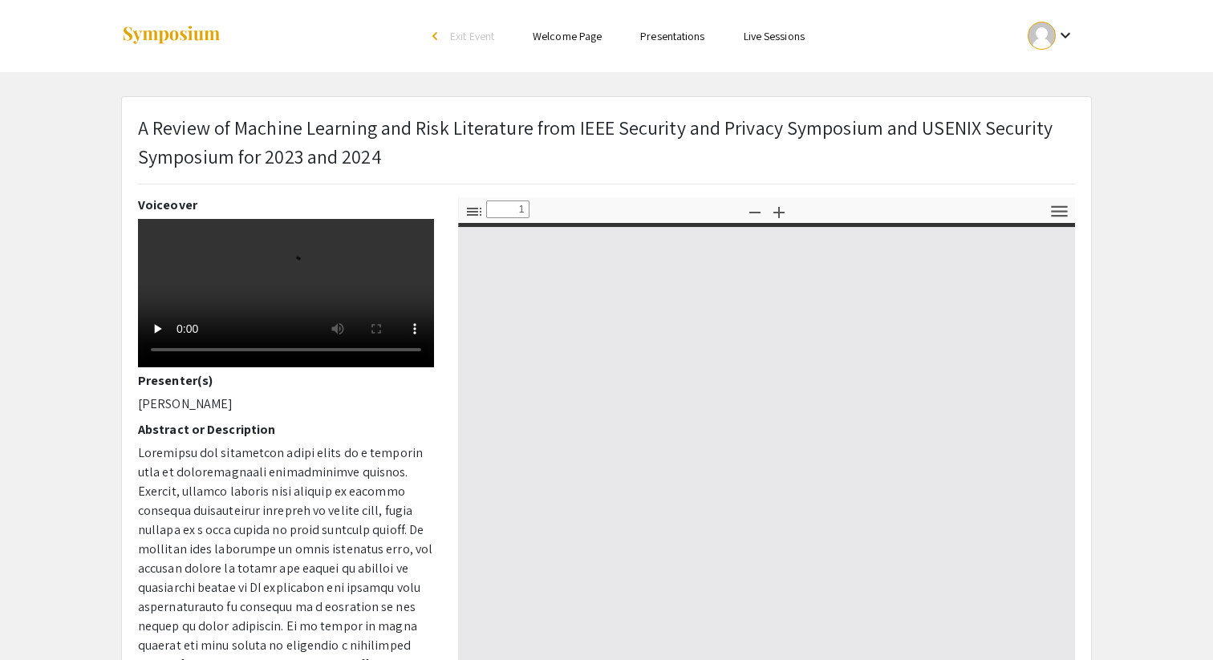
type input "0"
select select "custom"
type input "1"
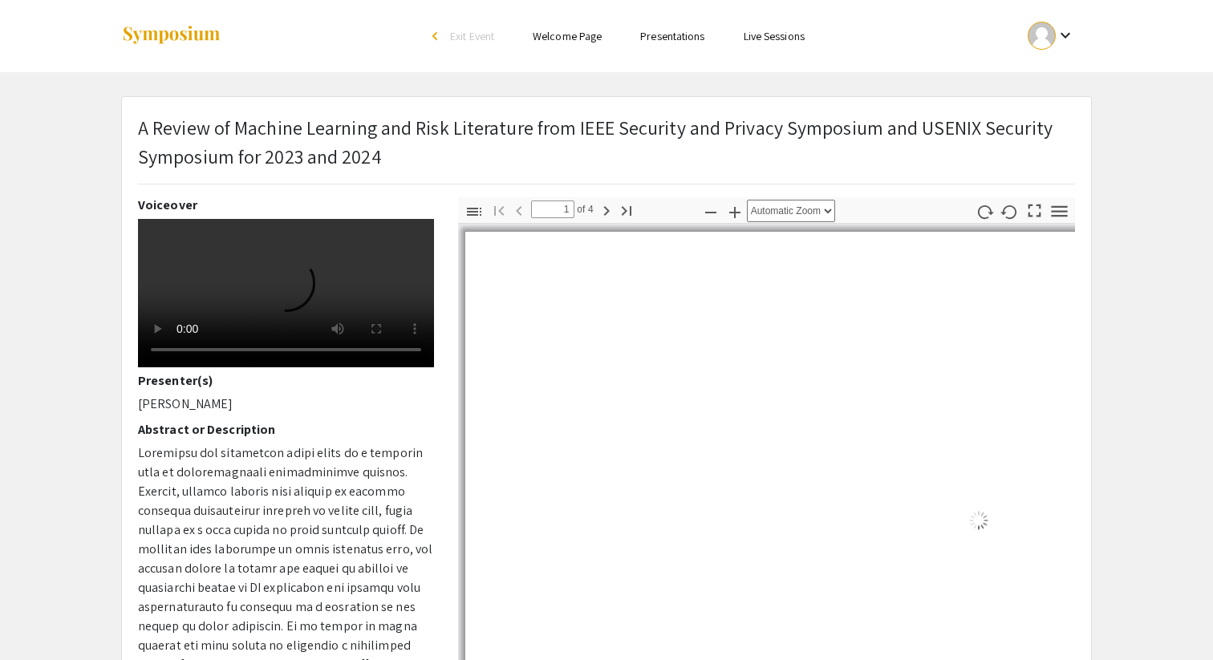
select select "auto"
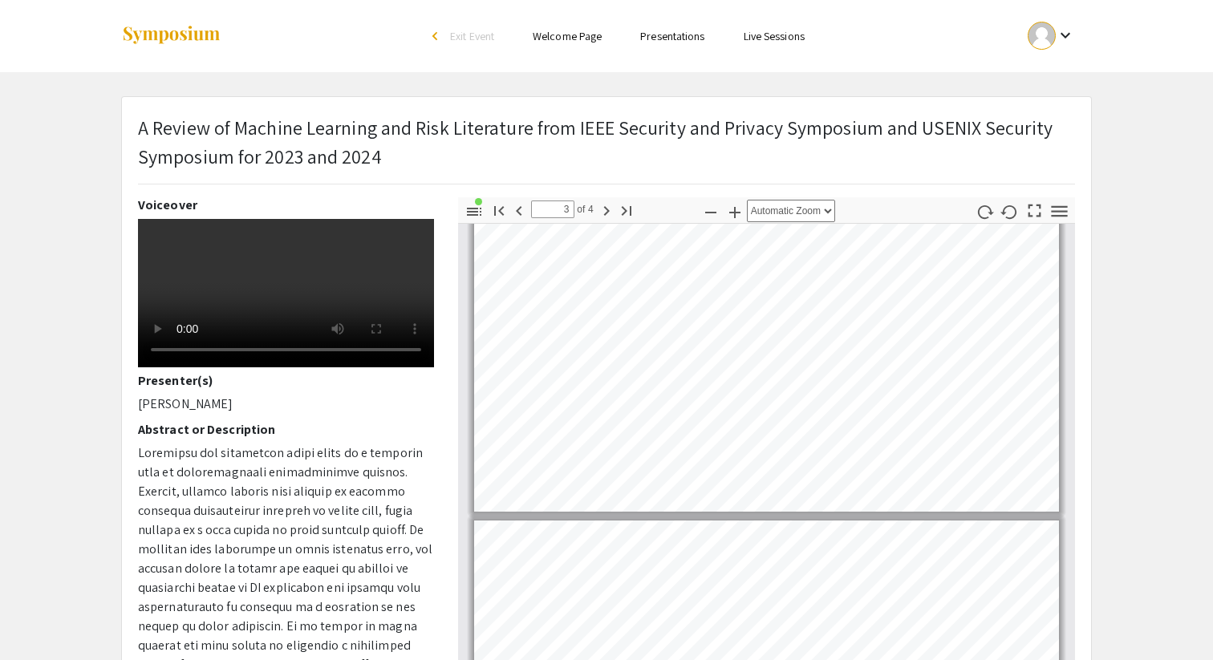
type input "4"
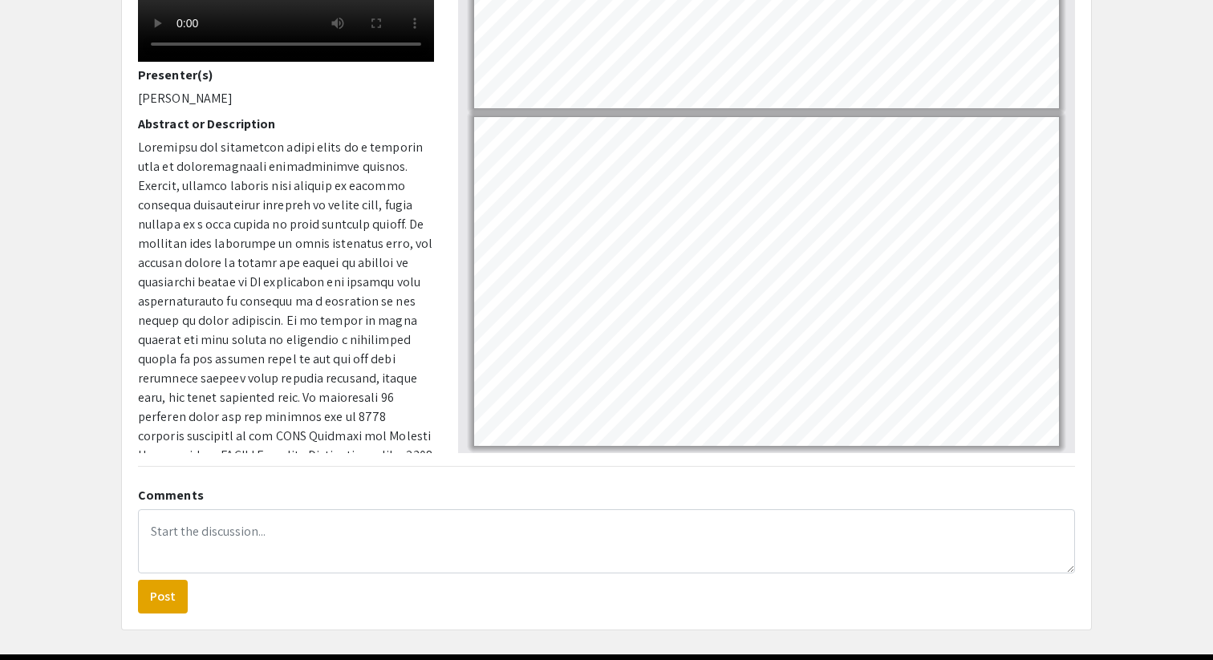
scroll to position [321, 0]
